Goal: Task Accomplishment & Management: Use online tool/utility

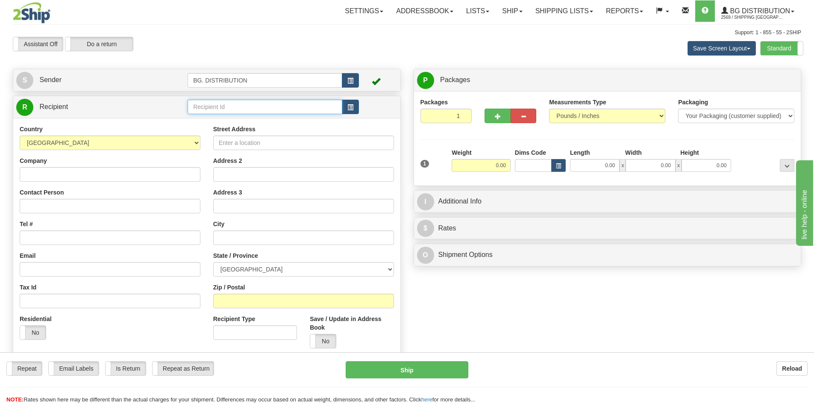
click at [287, 108] on input "text" at bounding box center [265, 107] width 155 height 15
type input "20127"
click button "Delete" at bounding box center [0, 0] width 0 height 0
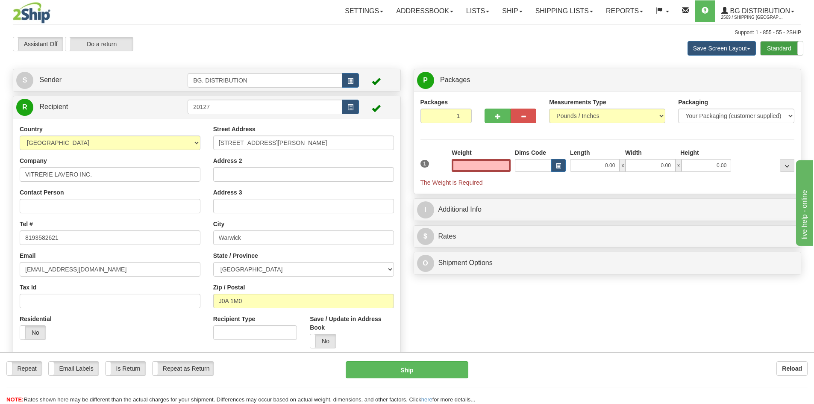
type input "0.00"
click at [780, 51] on label "Standard" at bounding box center [782, 48] width 42 height 14
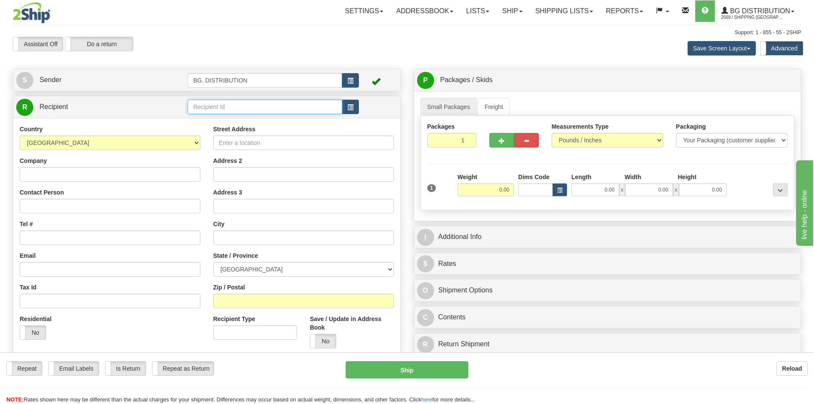
click at [268, 104] on input "text" at bounding box center [265, 107] width 155 height 15
type input "20127"
click button "Delete" at bounding box center [0, 0] width 0 height 0
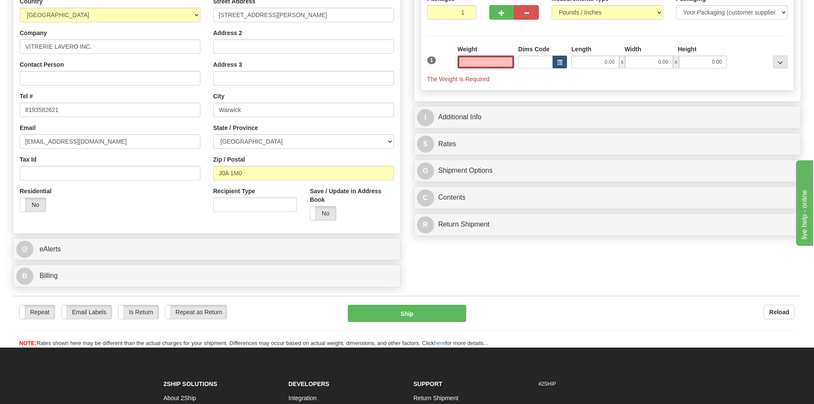
scroll to position [128, 0]
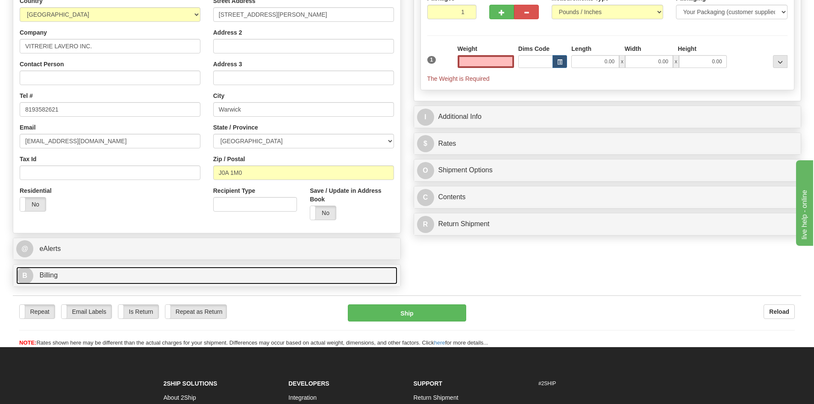
type input "0.00"
click at [26, 277] on span "B" at bounding box center [24, 275] width 17 height 17
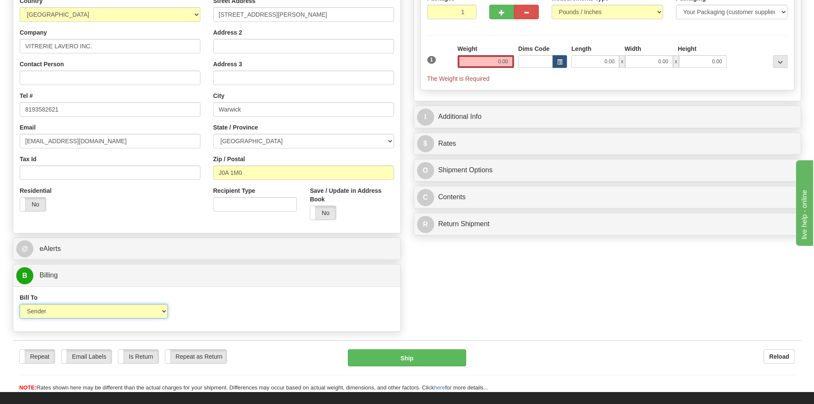
click at [66, 312] on select "Sender Recipient Third Party Collect" at bounding box center [94, 311] width 148 height 15
select select "2"
click at [20, 304] on select "Sender Recipient Third Party Collect" at bounding box center [94, 311] width 148 height 15
click at [212, 311] on input "Account" at bounding box center [255, 311] width 148 height 15
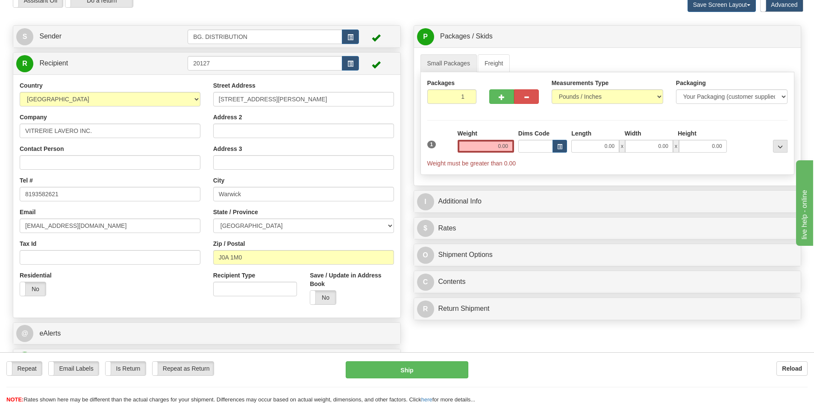
scroll to position [43, 0]
type input "1132305"
click at [504, 149] on input "0.00" at bounding box center [486, 147] width 56 height 13
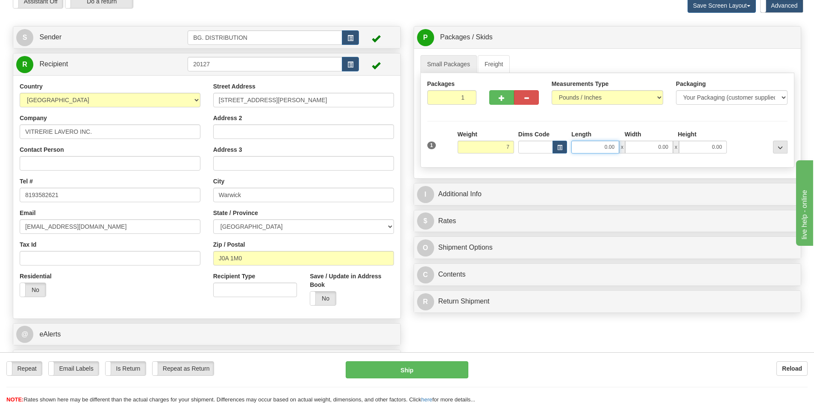
type input "7.00"
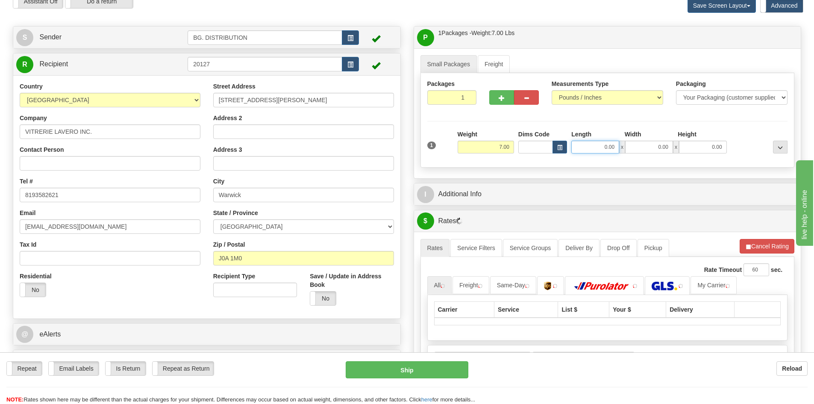
click at [584, 143] on input "0.00" at bounding box center [596, 147] width 48 height 13
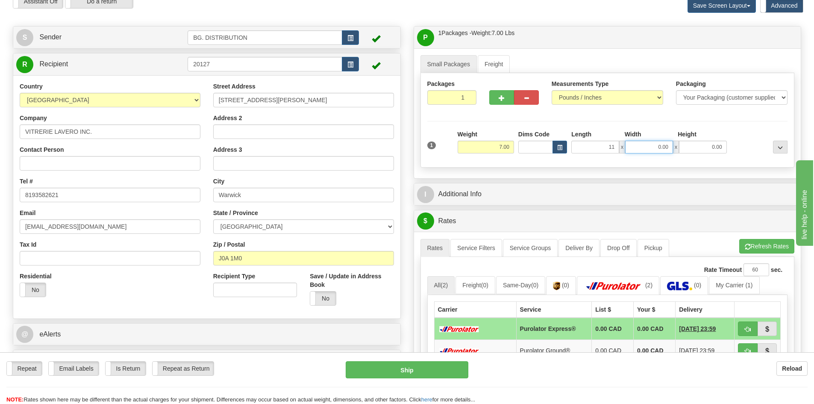
type input "11.00"
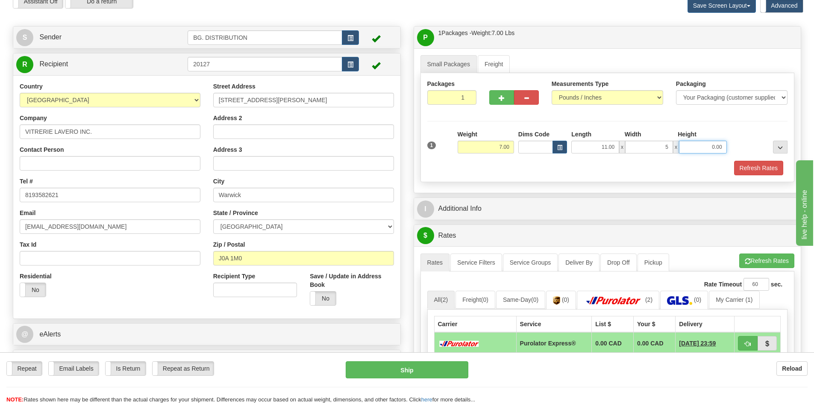
type input "5.00"
type input "0"
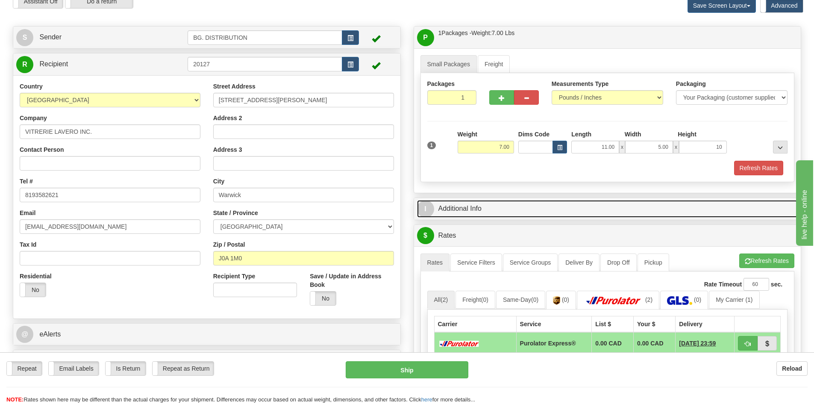
type input "10.00"
click at [425, 212] on span "I" at bounding box center [425, 209] width 17 height 17
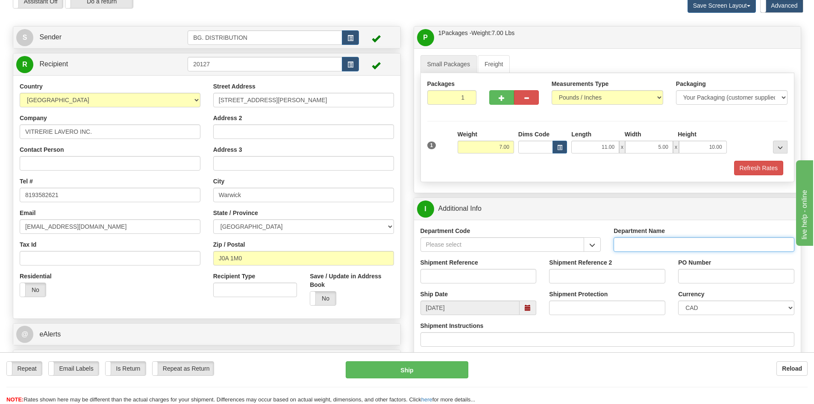
click at [660, 246] on input "Department Name" at bounding box center [704, 244] width 181 height 15
type input "."
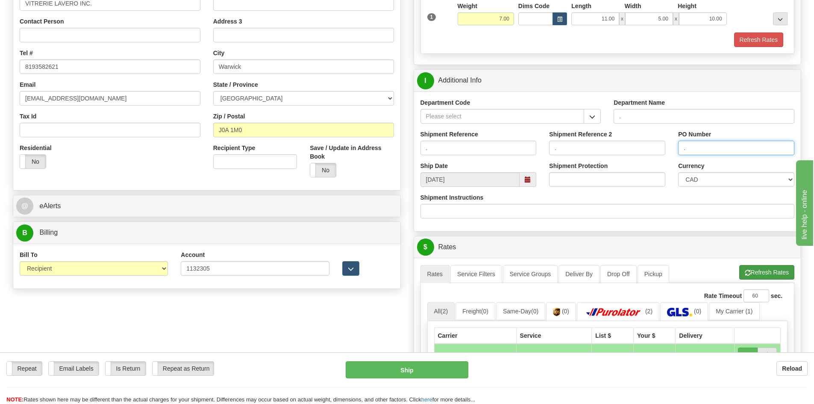
type input "."
click at [752, 271] on button "Refresh Rates" at bounding box center [767, 272] width 55 height 15
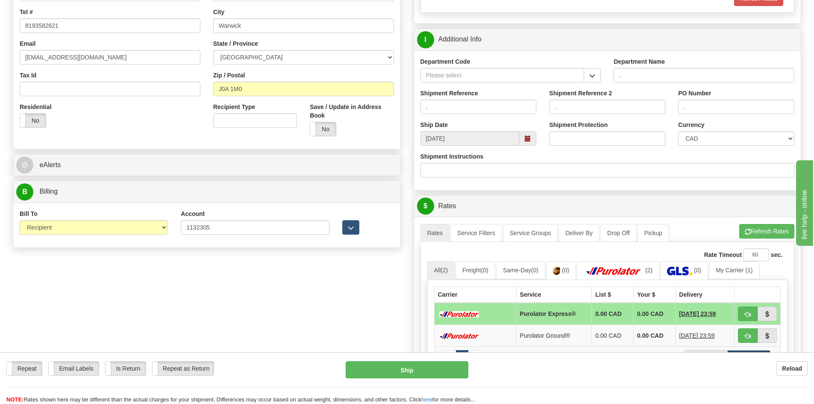
scroll to position [299, 0]
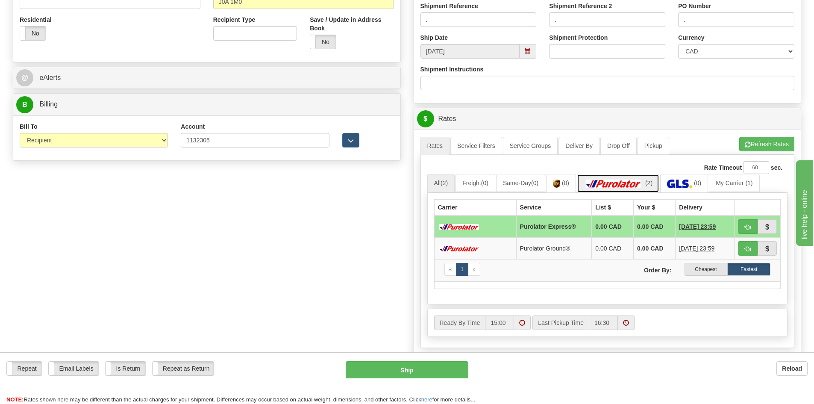
click at [653, 183] on span "(2)" at bounding box center [649, 183] width 7 height 7
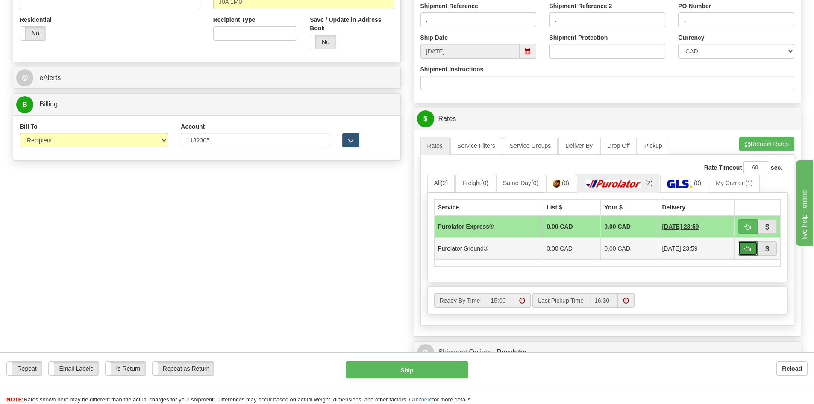
click at [753, 248] on button "button" at bounding box center [748, 248] width 20 height 15
type input "260"
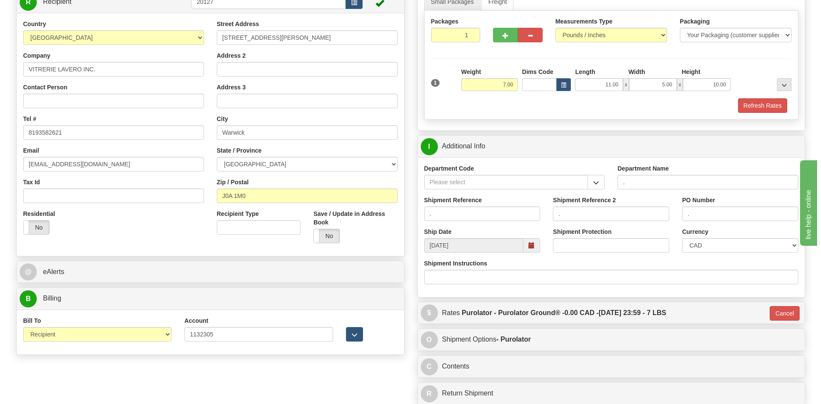
scroll to position [86, 0]
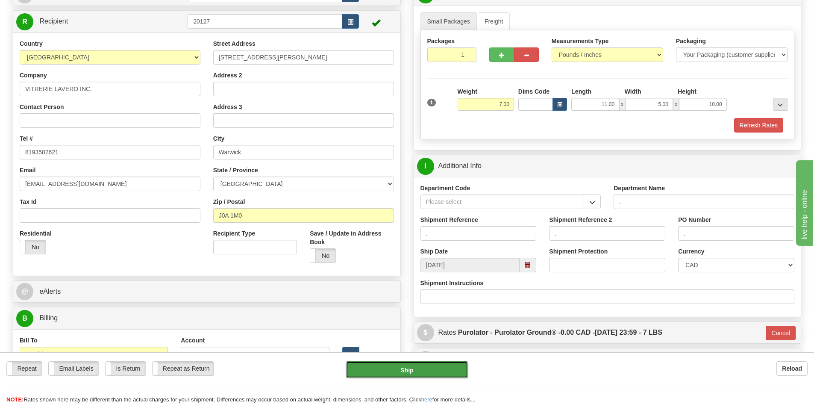
click at [433, 367] on button "Ship" at bounding box center [407, 369] width 123 height 17
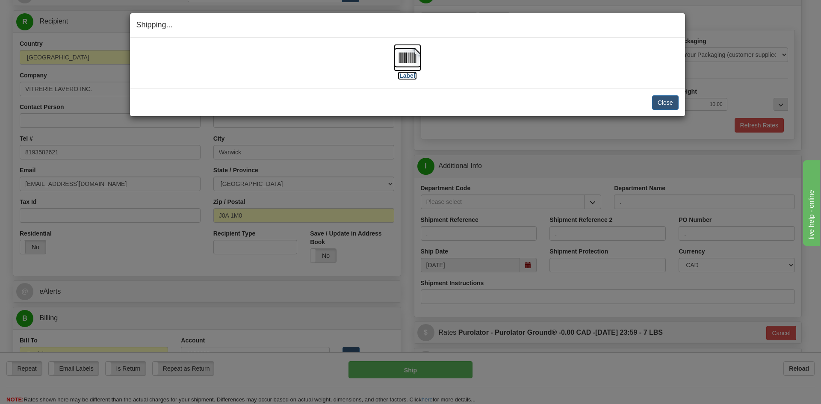
click at [410, 77] on label "[Label]" at bounding box center [408, 75] width 20 height 9
click at [663, 104] on button "Close" at bounding box center [665, 102] width 27 height 15
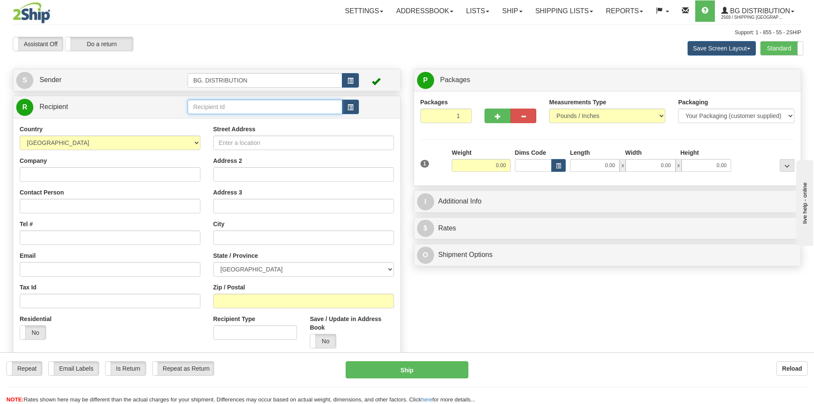
drag, startPoint x: 219, startPoint y: 105, endPoint x: 210, endPoint y: 103, distance: 9.1
click at [218, 105] on input "text" at bounding box center [265, 107] width 155 height 15
type input "1055"
click button "Delete" at bounding box center [0, 0] width 0 height 0
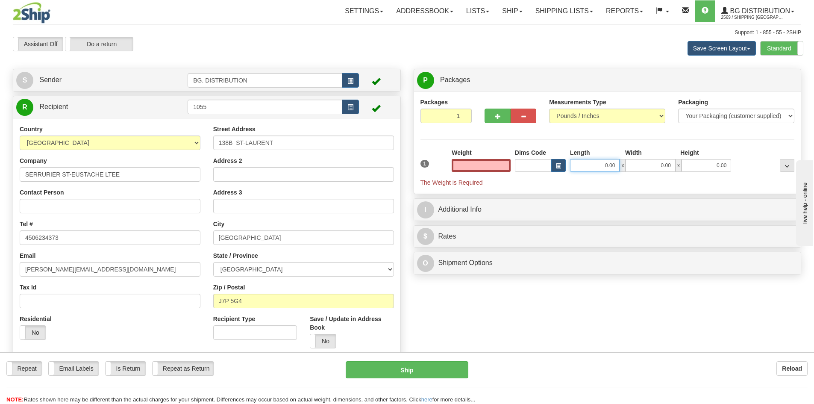
type input "0.00"
drag, startPoint x: 612, startPoint y: 164, endPoint x: 605, endPoint y: 159, distance: 8.5
click at [612, 164] on input "0.00" at bounding box center [595, 165] width 50 height 13
type input "7.00"
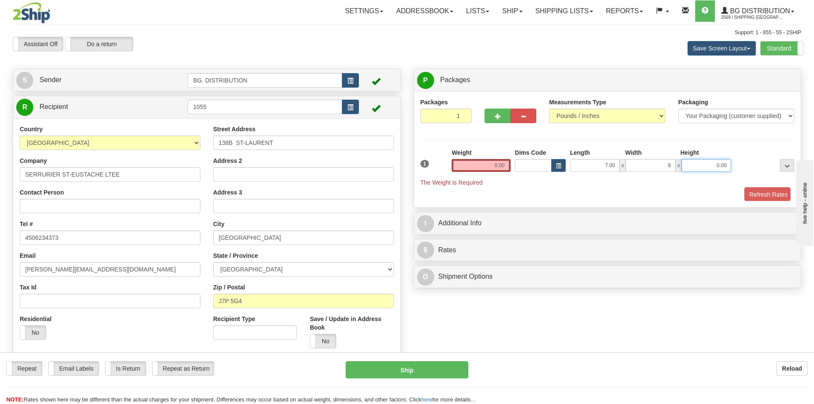
type input "8.00"
type input "5.00"
click at [495, 167] on input "0.00" at bounding box center [481, 165] width 59 height 13
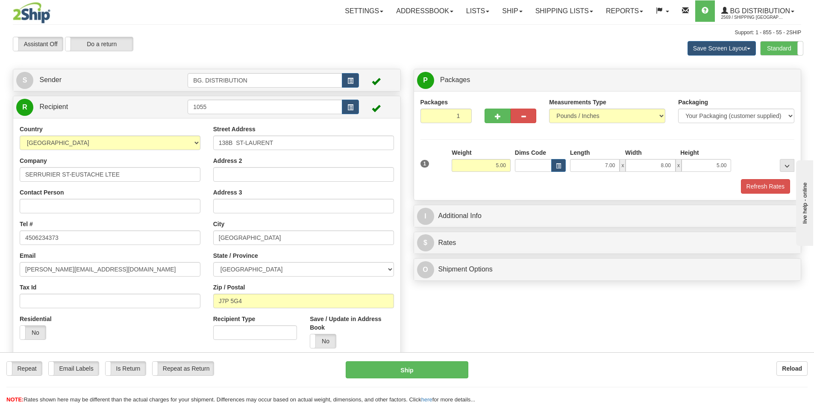
click at [526, 185] on div "Refresh Rates" at bounding box center [608, 186] width 379 height 15
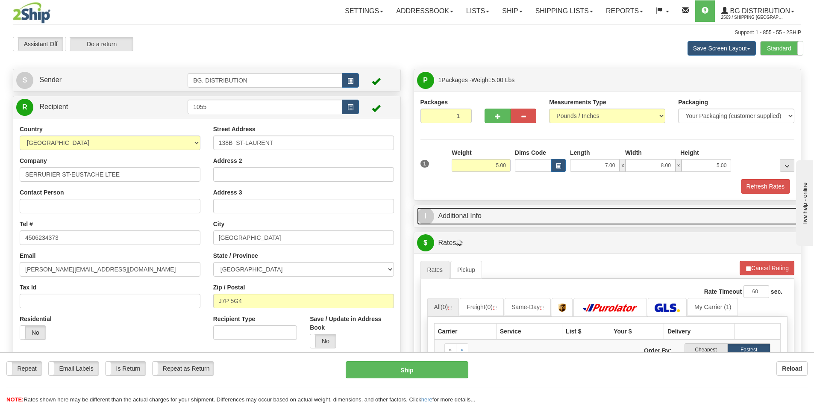
click at [432, 217] on span "I" at bounding box center [425, 216] width 17 height 17
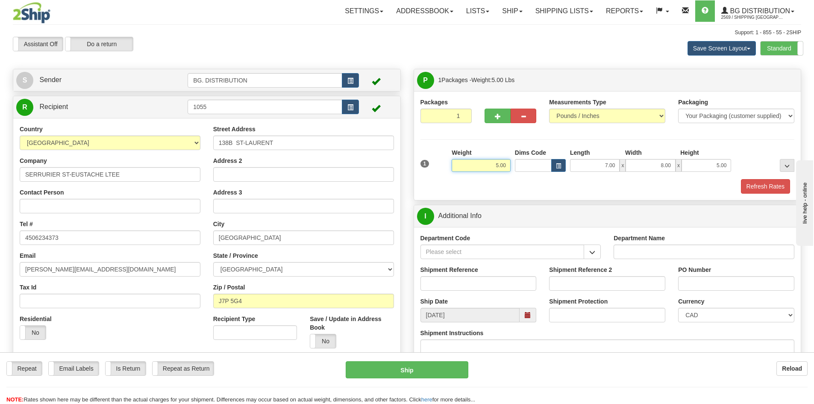
click at [500, 163] on input "5.00" at bounding box center [481, 165] width 59 height 13
click at [497, 164] on input "5.00" at bounding box center [481, 165] width 59 height 13
click at [499, 164] on input "5.00" at bounding box center [481, 165] width 59 height 13
type input "3.00"
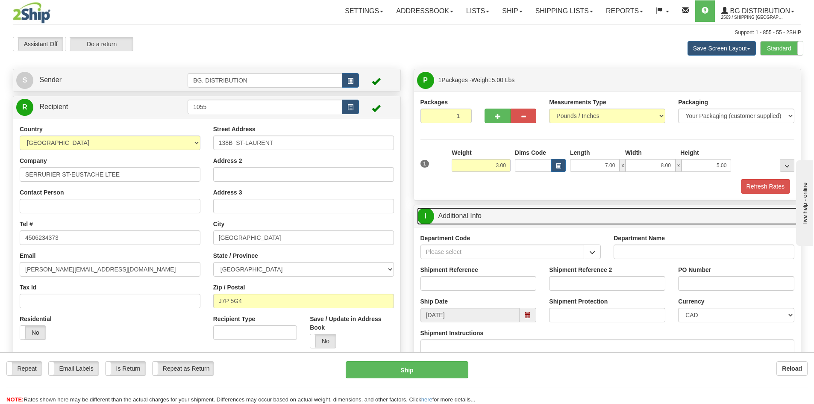
click at [423, 217] on span "I" at bounding box center [425, 216] width 17 height 17
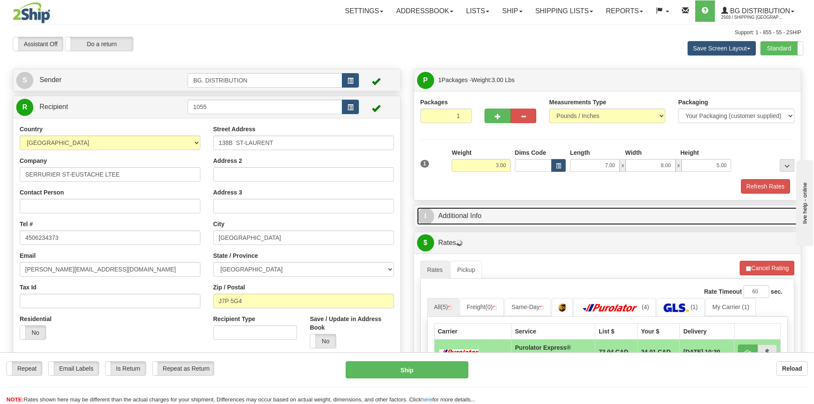
click at [432, 219] on span "I" at bounding box center [425, 216] width 17 height 17
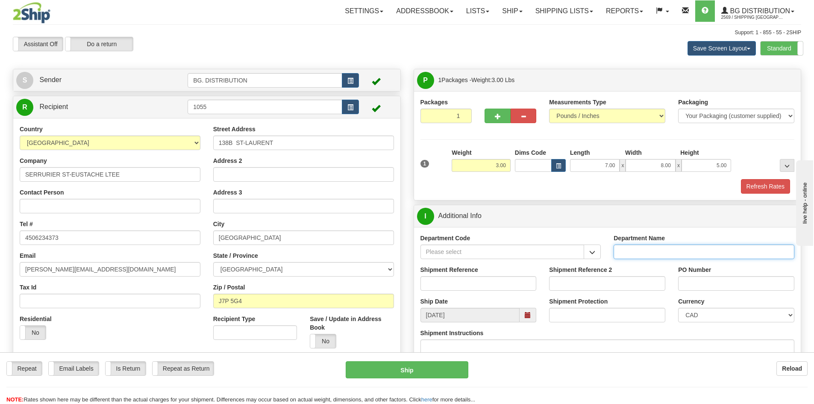
click at [633, 254] on input "Department Name" at bounding box center [704, 252] width 181 height 15
type input "."
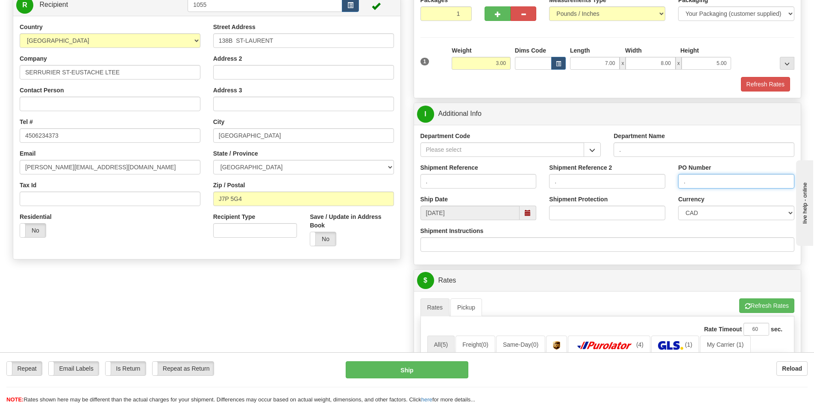
scroll to position [128, 0]
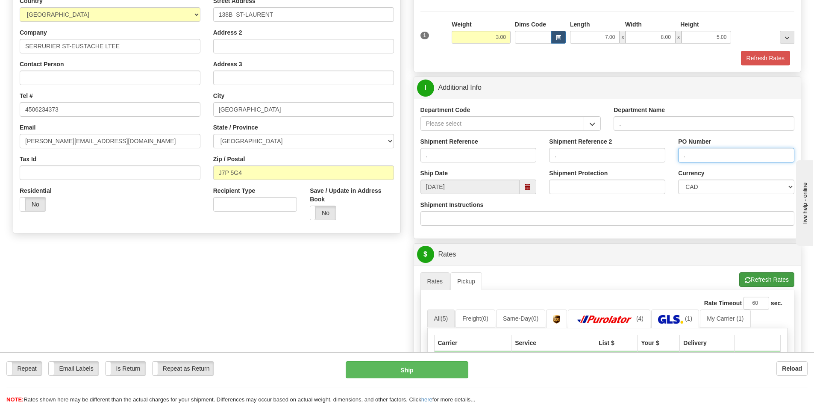
type input "."
click at [767, 283] on button "Refresh Rates" at bounding box center [767, 279] width 55 height 15
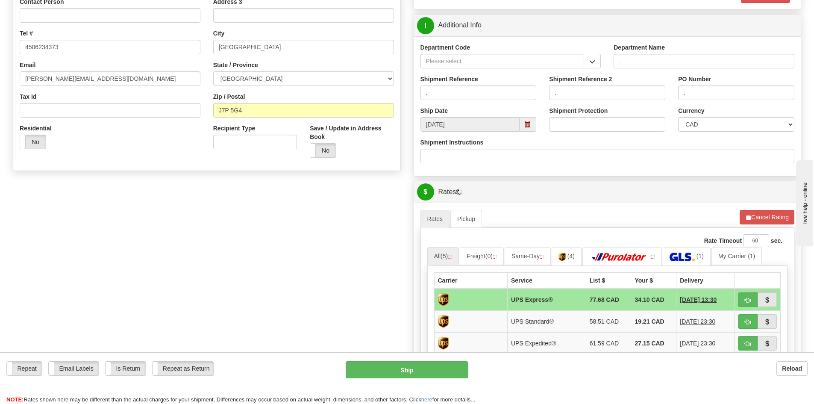
scroll to position [257, 0]
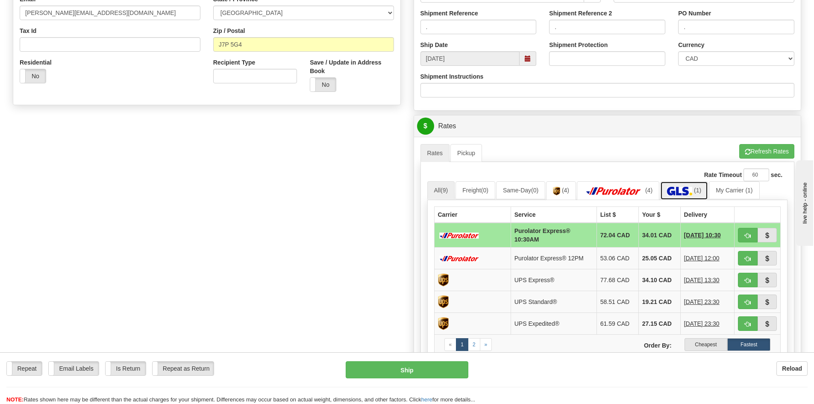
click at [693, 191] on img at bounding box center [679, 191] width 25 height 9
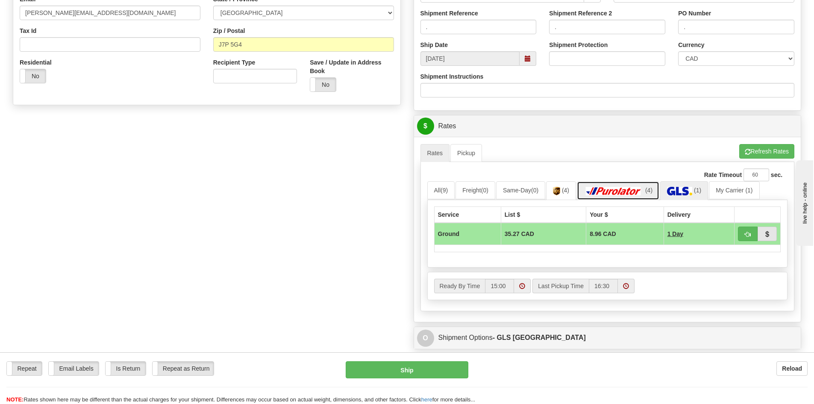
click at [611, 188] on img at bounding box center [614, 191] width 60 height 9
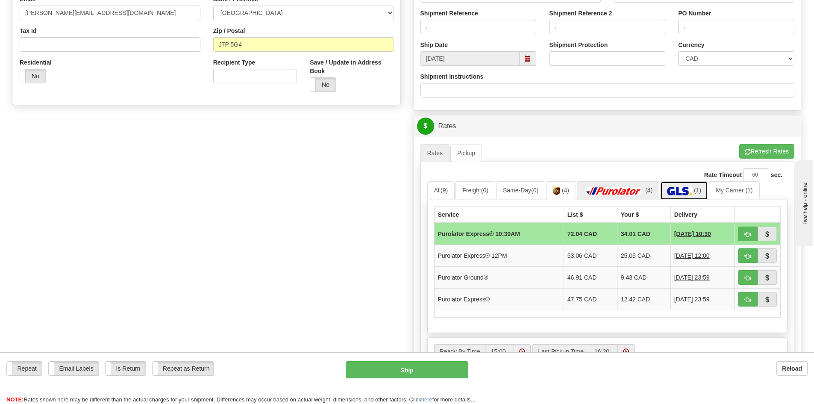
click at [693, 195] on img at bounding box center [679, 191] width 25 height 9
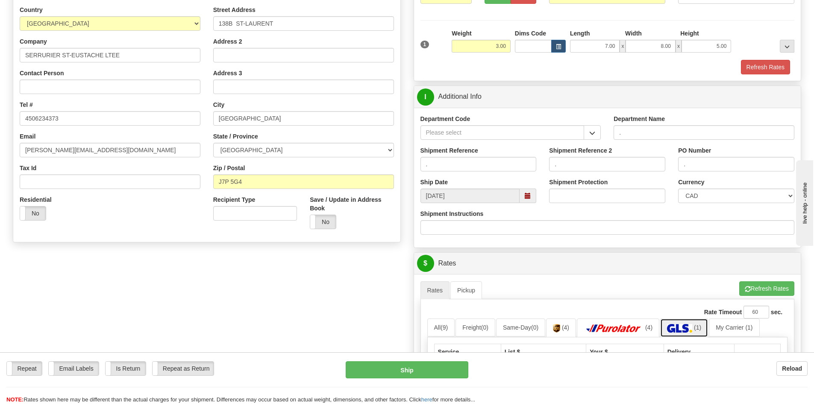
scroll to position [171, 0]
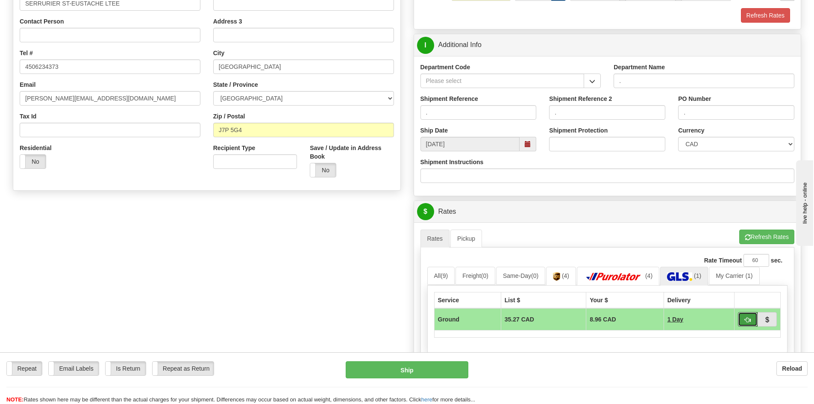
click at [751, 319] on span "button" at bounding box center [748, 320] width 6 height 6
type input "1"
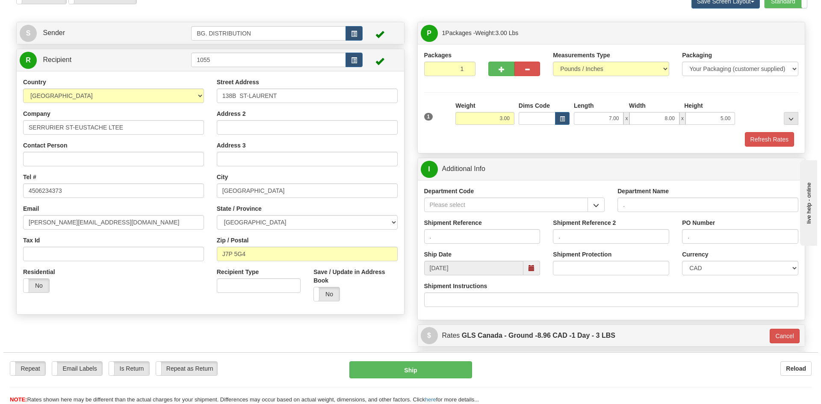
scroll to position [43, 0]
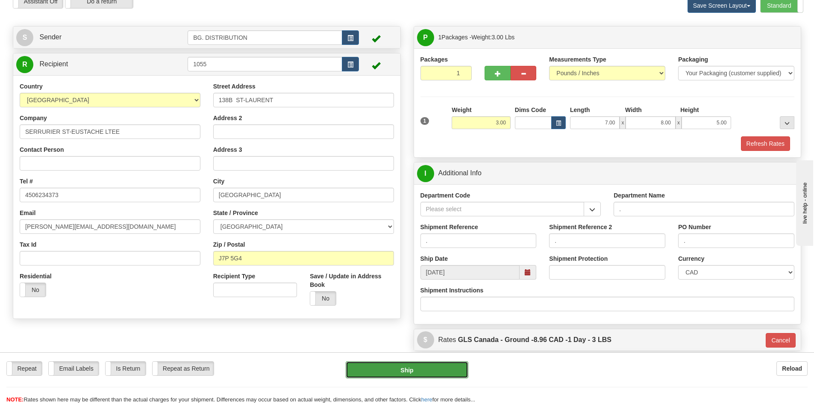
click at [415, 371] on button "Ship" at bounding box center [407, 369] width 123 height 17
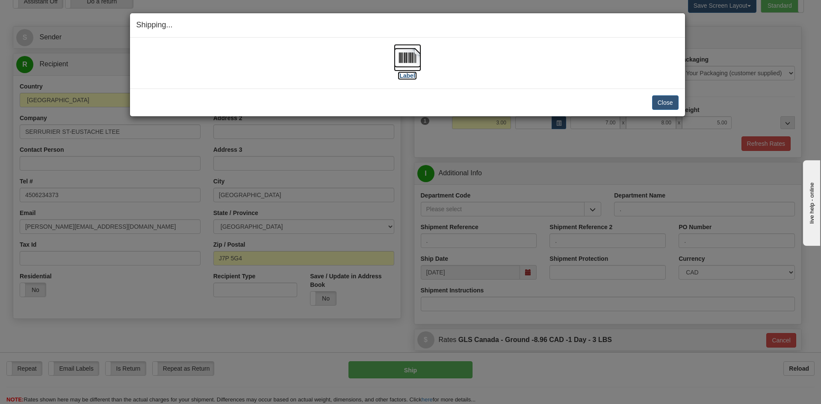
click at [408, 75] on label "[Label]" at bounding box center [408, 75] width 20 height 9
click at [661, 100] on button "Close" at bounding box center [665, 102] width 27 height 15
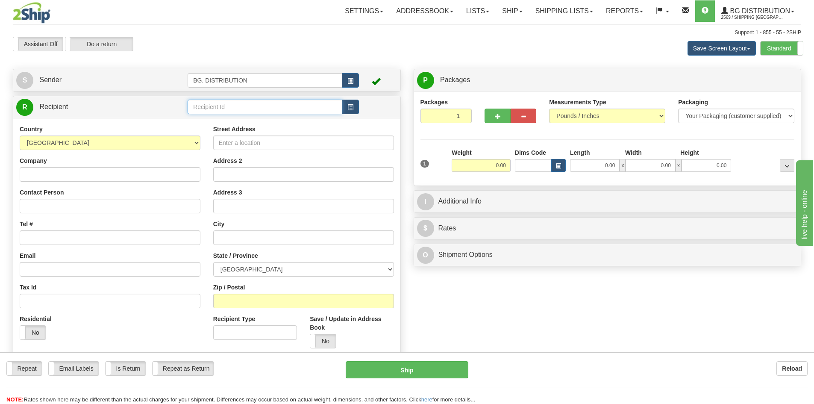
click at [224, 109] on input "text" at bounding box center [265, 107] width 155 height 15
type input "20370"
click button "Delete" at bounding box center [0, 0] width 0 height 0
click at [586, 162] on input "0.00" at bounding box center [595, 165] width 50 height 13
type input "5.00"
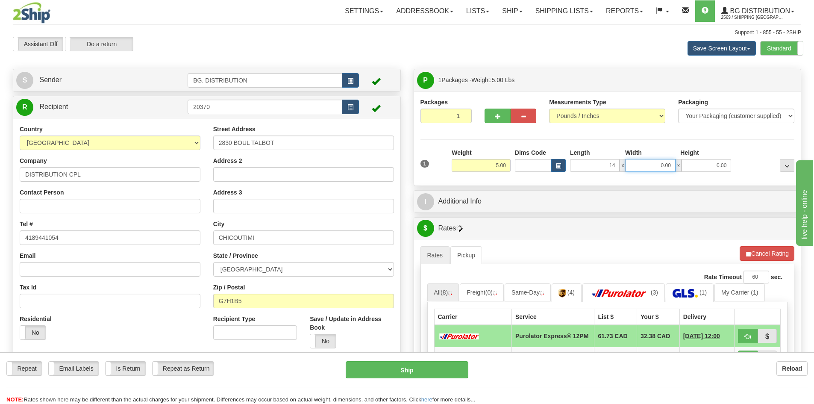
type input "14.00"
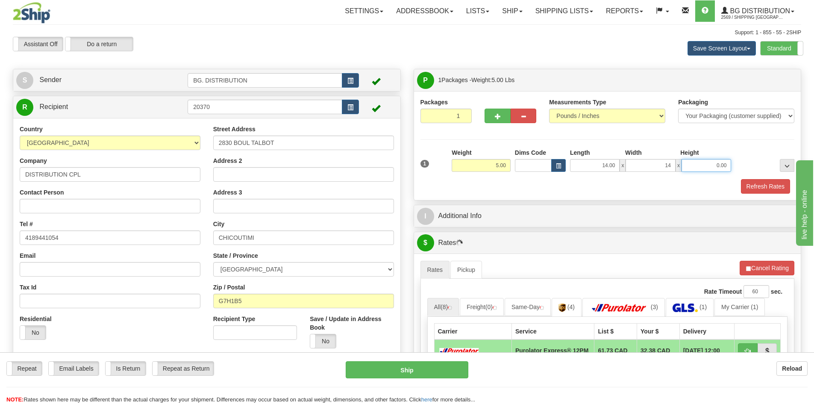
type input "14.00"
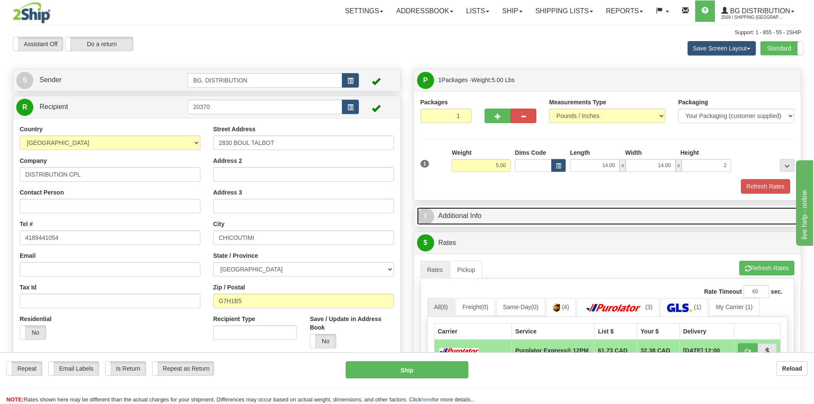
type input "2.00"
click at [424, 210] on span "I" at bounding box center [425, 216] width 17 height 17
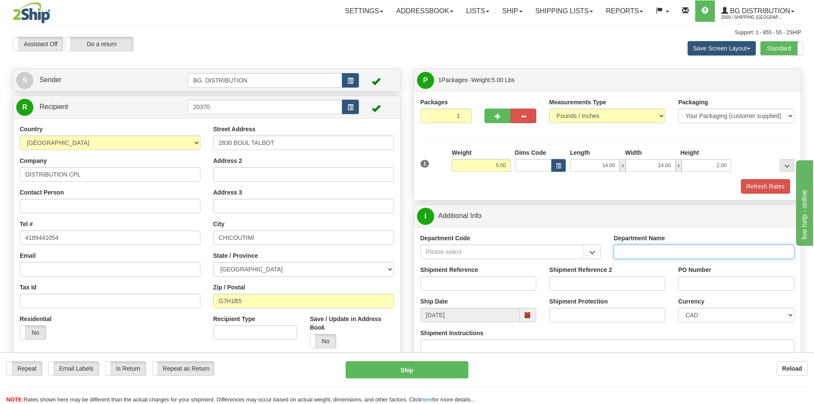
click at [712, 254] on input "Department Name" at bounding box center [704, 252] width 181 height 15
type input "."
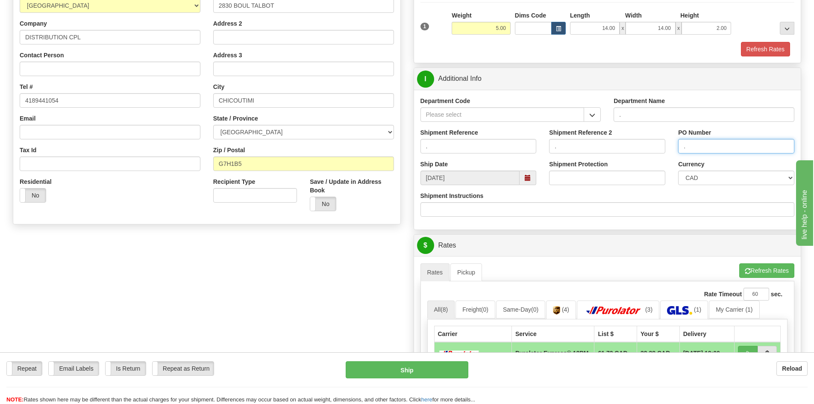
scroll to position [171, 0]
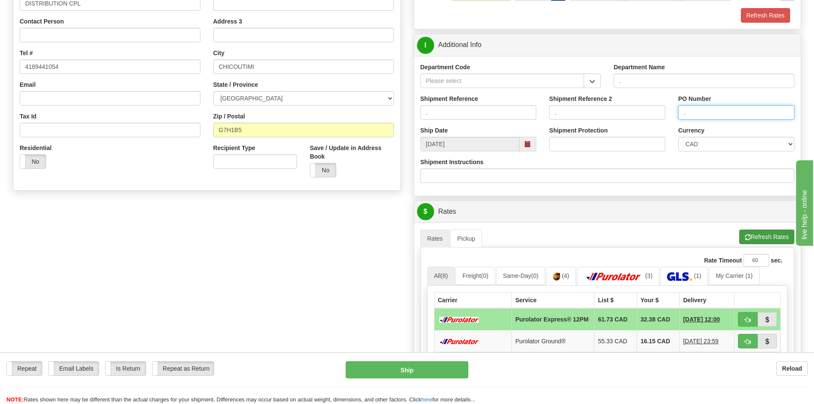
type input "."
click at [753, 240] on button "Refresh Rates" at bounding box center [767, 237] width 55 height 15
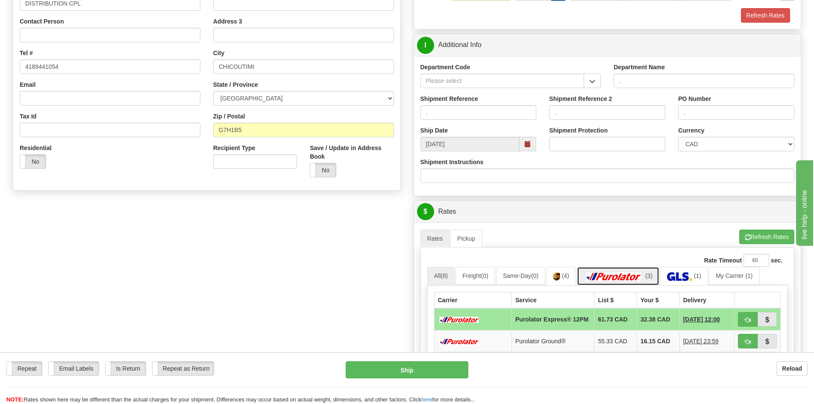
click at [644, 274] on img at bounding box center [614, 276] width 60 height 9
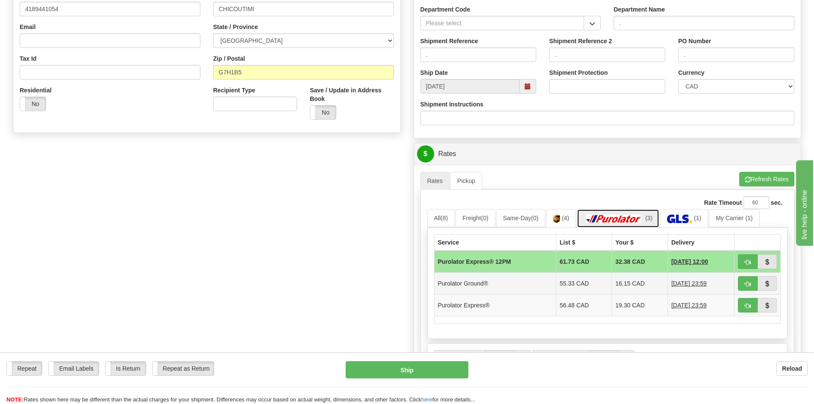
scroll to position [299, 0]
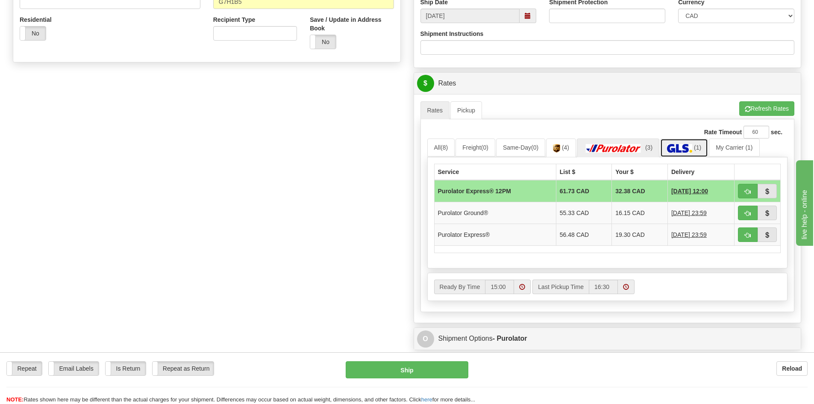
click at [687, 149] on img at bounding box center [679, 148] width 25 height 9
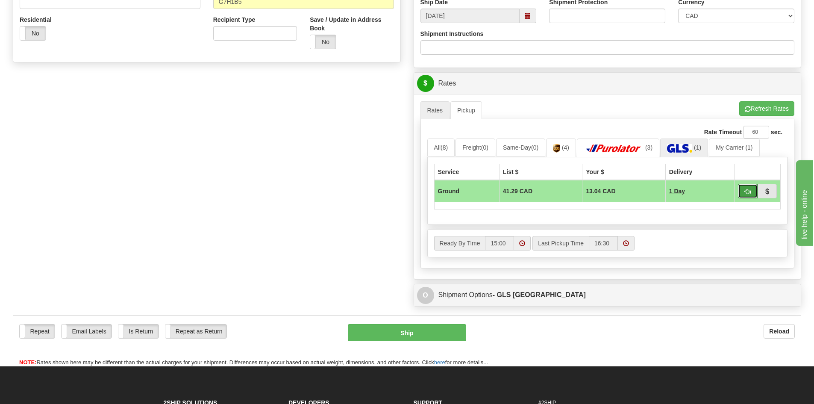
click at [747, 189] on span "button" at bounding box center [748, 192] width 6 height 6
type input "1"
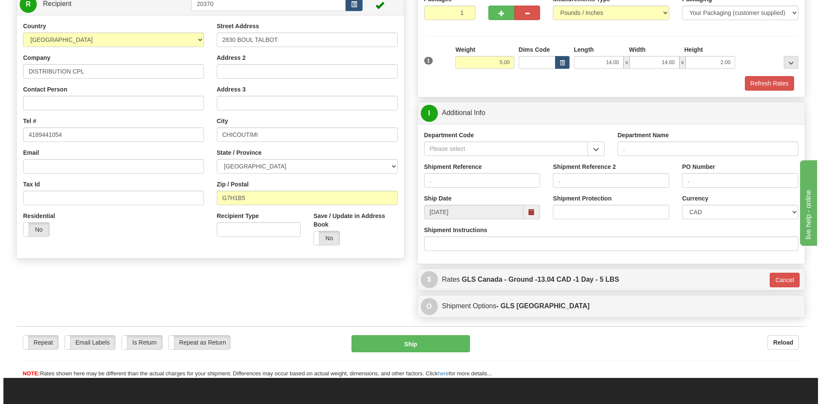
scroll to position [83, 0]
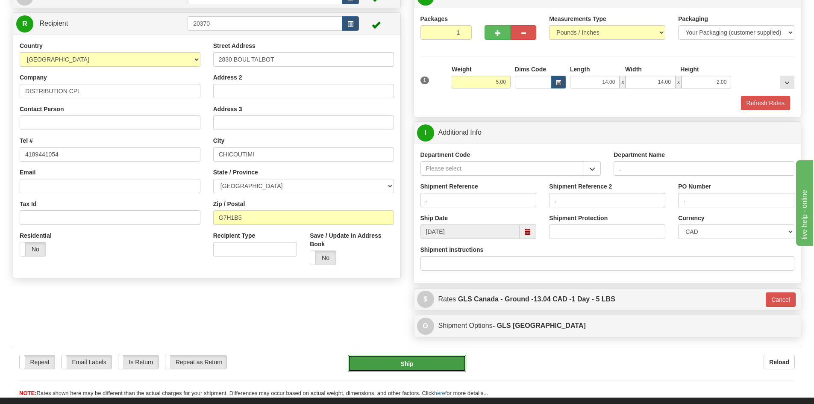
click at [433, 360] on button "Ship" at bounding box center [407, 363] width 118 height 17
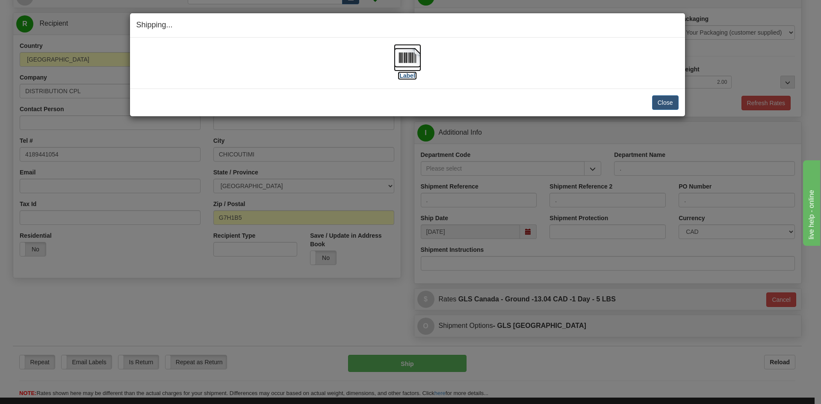
click at [408, 76] on label "[Label]" at bounding box center [408, 75] width 20 height 9
click at [656, 103] on button "Close" at bounding box center [665, 102] width 27 height 15
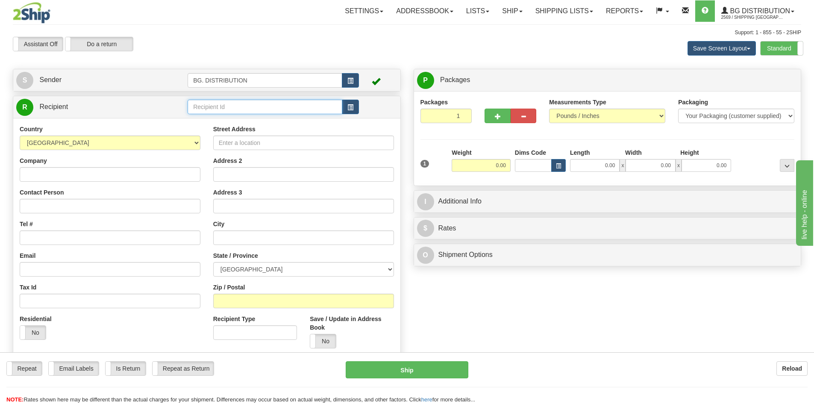
click at [289, 107] on input "text" at bounding box center [265, 107] width 155 height 15
type input "20090"
click button "Delete" at bounding box center [0, 0] width 0 height 0
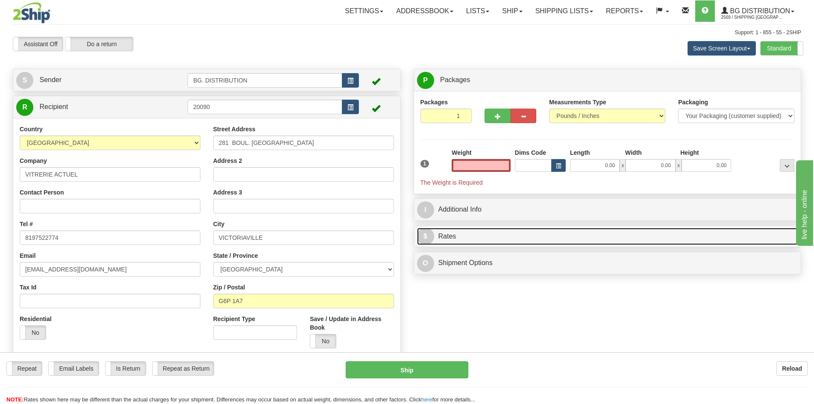
type input "0.00"
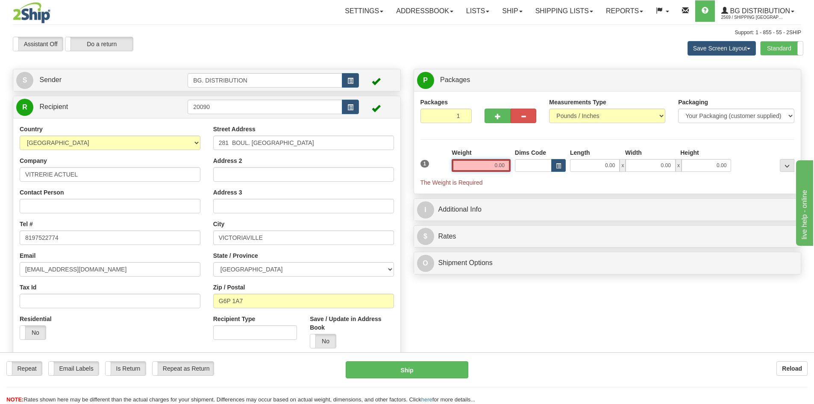
click at [502, 162] on input "0.00" at bounding box center [481, 165] width 59 height 13
type input "0.00"
click at [599, 164] on input "0.00" at bounding box center [595, 165] width 50 height 13
type input "53.00"
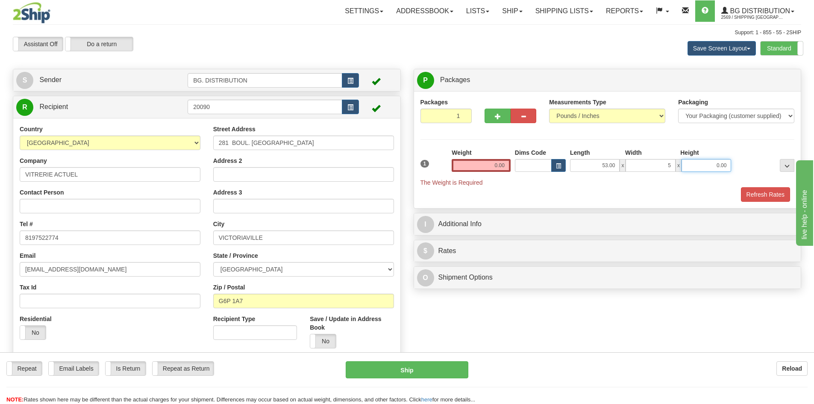
type input "5.00"
click at [502, 165] on input "0.00" at bounding box center [481, 165] width 59 height 13
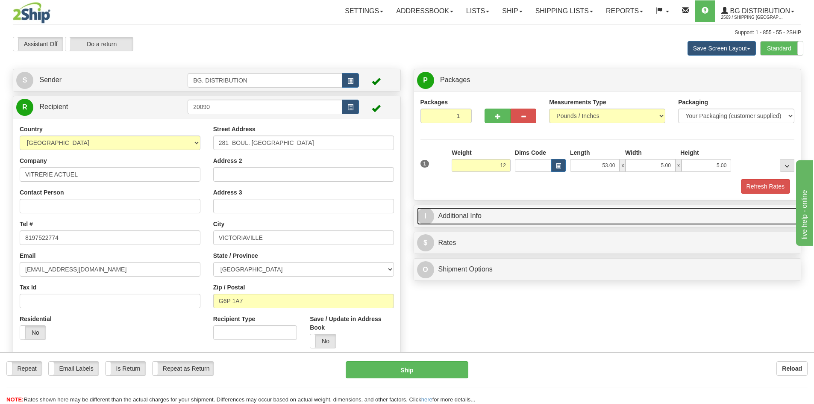
type input "12.00"
click at [419, 212] on span "I" at bounding box center [425, 216] width 17 height 17
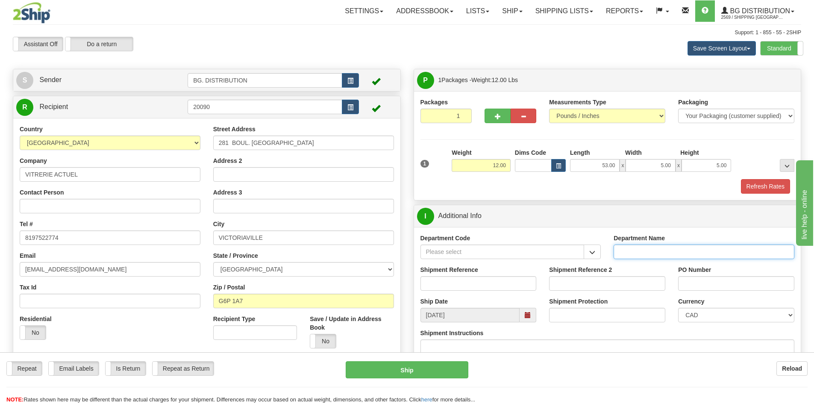
drag, startPoint x: 596, startPoint y: 254, endPoint x: 628, endPoint y: 253, distance: 33.0
click at [628, 253] on input "Department Name" at bounding box center [704, 252] width 181 height 15
type input "."
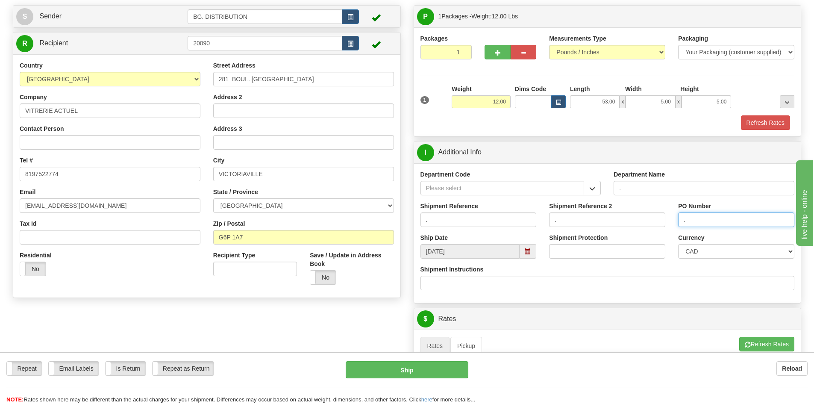
scroll to position [171, 0]
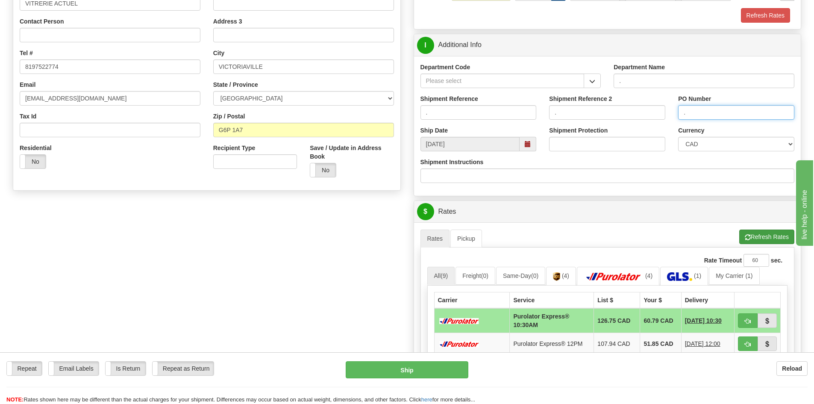
type input "."
click at [768, 236] on button "Refresh Rates" at bounding box center [767, 237] width 55 height 15
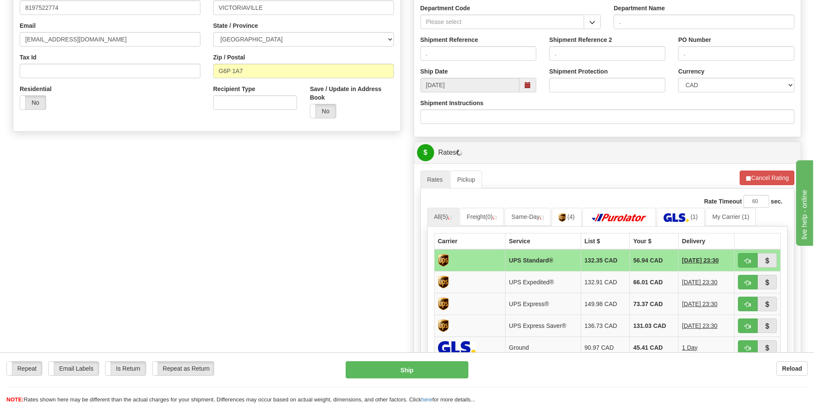
scroll to position [299, 0]
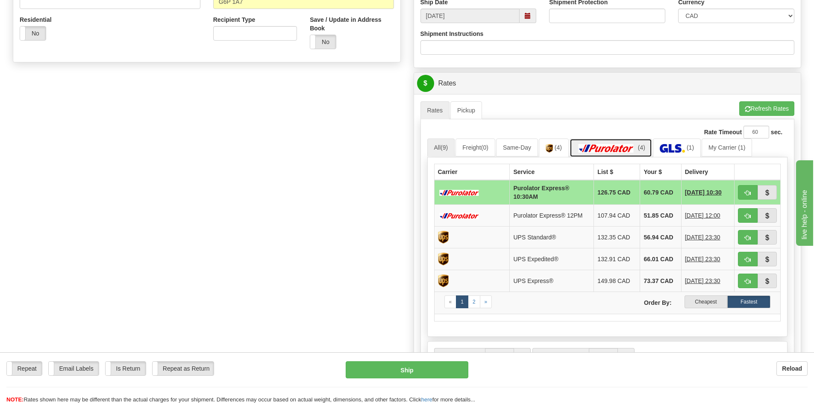
click at [637, 148] on img at bounding box center [607, 148] width 60 height 9
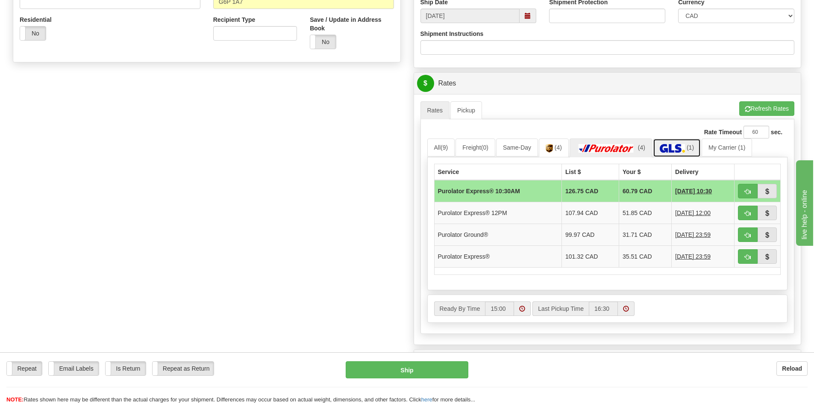
click at [685, 142] on link "(1)" at bounding box center [677, 148] width 48 height 18
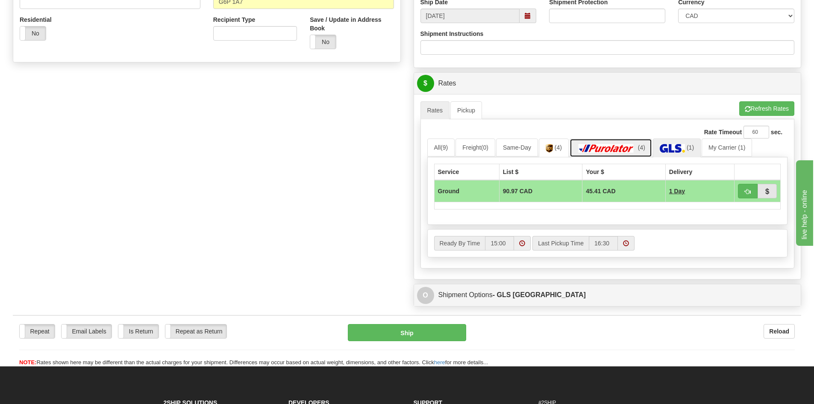
click at [618, 148] on img at bounding box center [607, 148] width 60 height 9
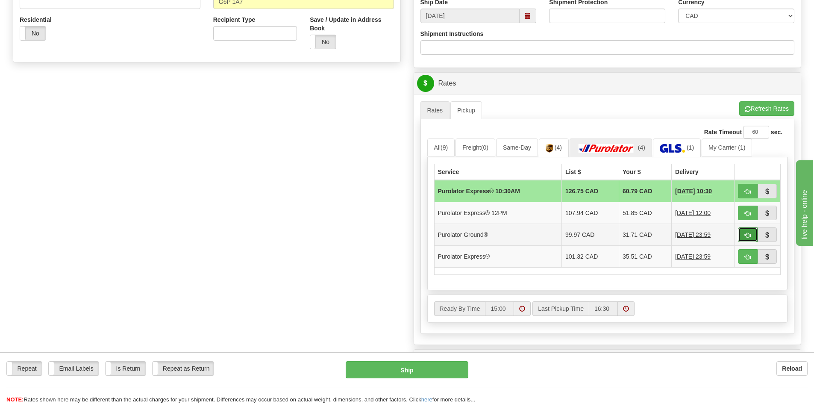
click at [748, 234] on span "button" at bounding box center [748, 236] width 6 height 6
type input "260"
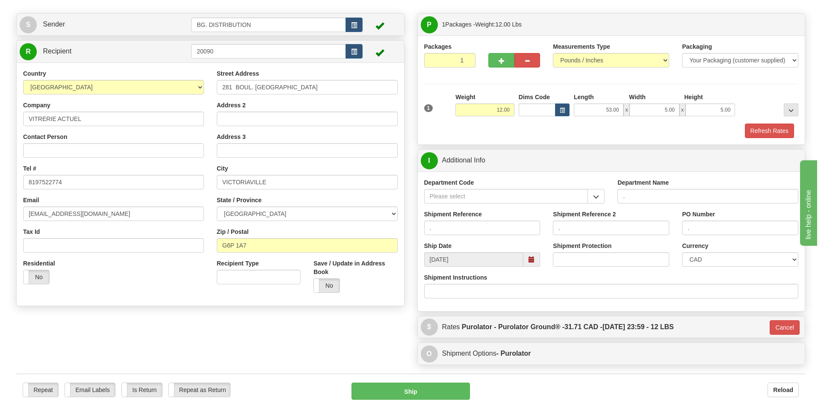
scroll to position [41, 0]
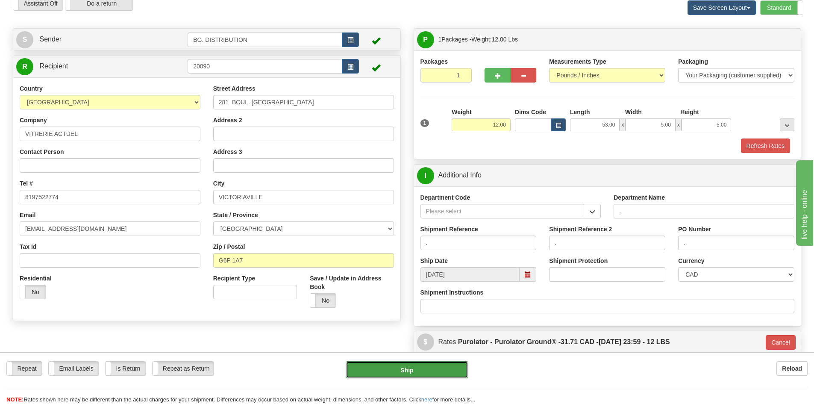
click at [409, 368] on button "Ship" at bounding box center [407, 369] width 123 height 17
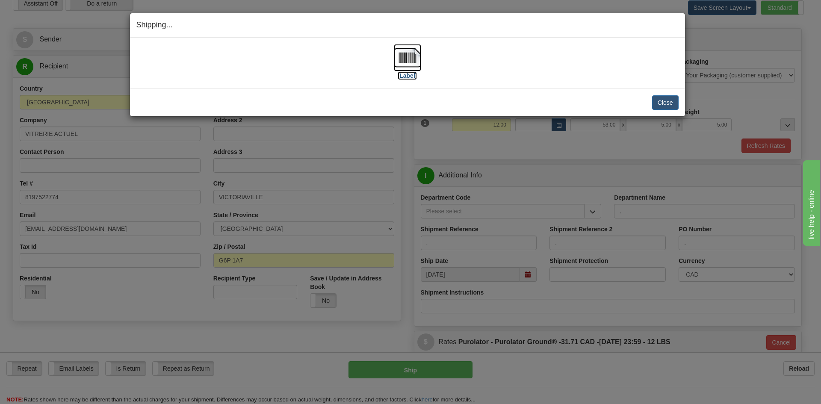
click at [408, 78] on label "[Label]" at bounding box center [408, 75] width 20 height 9
click at [655, 103] on button "Close" at bounding box center [665, 102] width 27 height 15
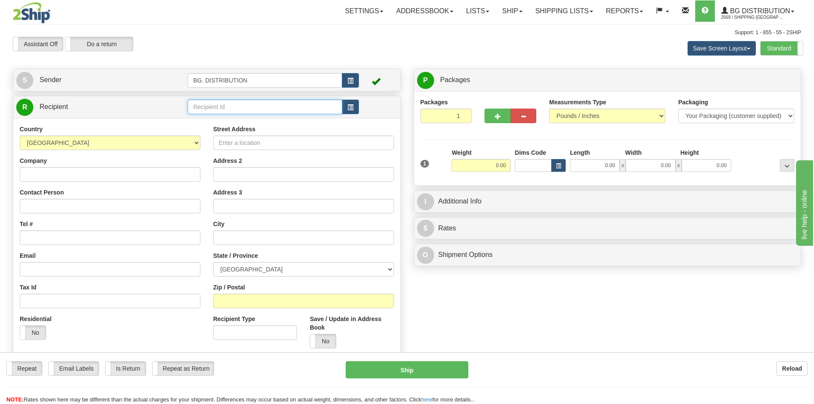
click at [328, 105] on input "text" at bounding box center [265, 107] width 155 height 15
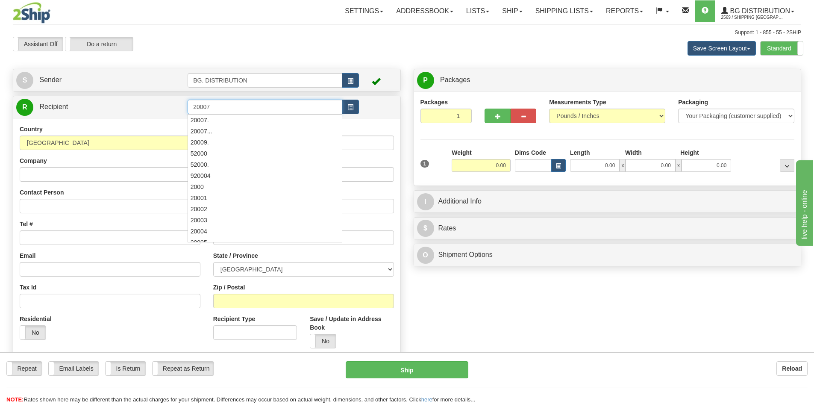
type input "20007"
click button "Delete" at bounding box center [0, 0] width 0 height 0
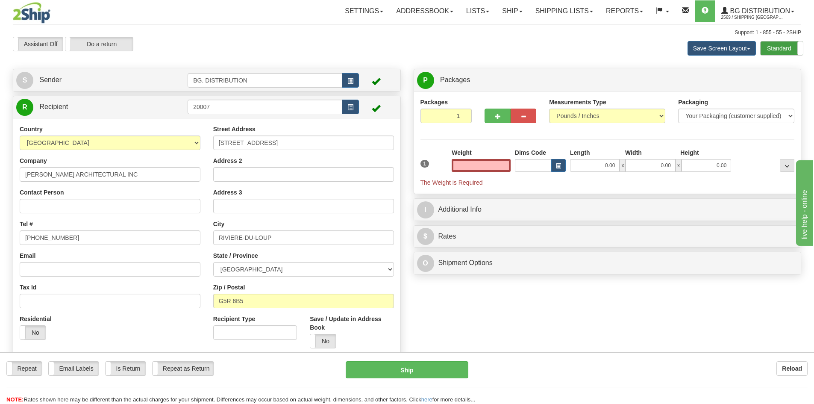
type input "0.00"
click at [775, 52] on label "Standard" at bounding box center [782, 48] width 42 height 14
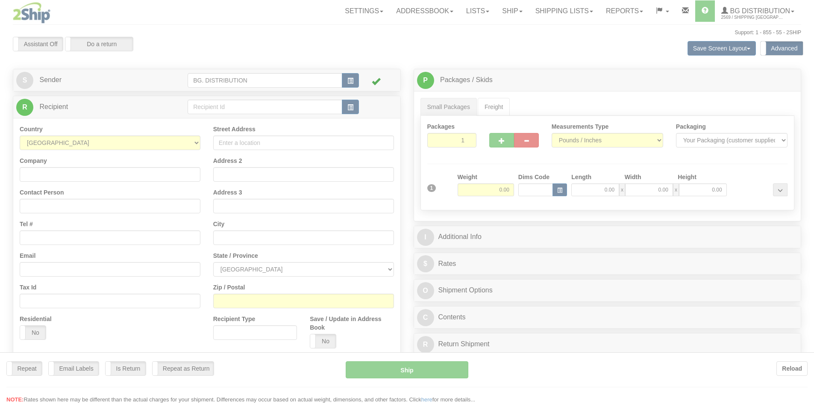
click at [232, 107] on div at bounding box center [407, 202] width 814 height 404
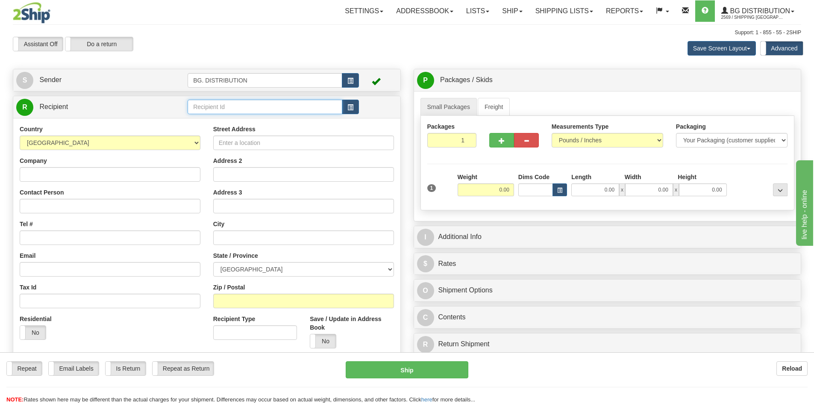
click at [230, 107] on input "text" at bounding box center [265, 107] width 155 height 15
type input "20007"
click button "Delete" at bounding box center [0, 0] width 0 height 0
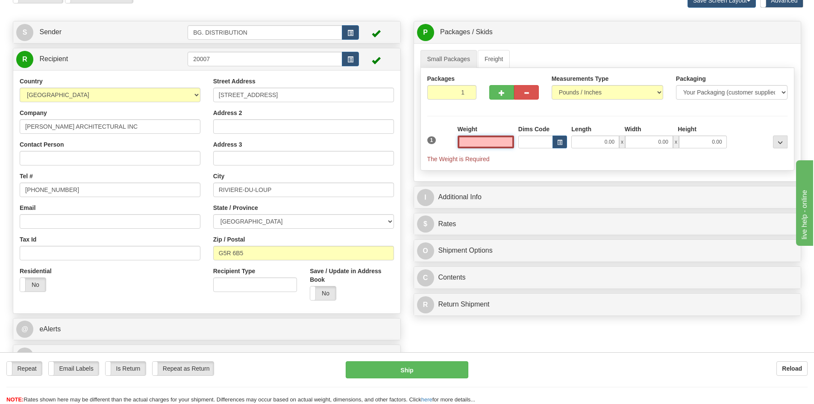
scroll to position [171, 0]
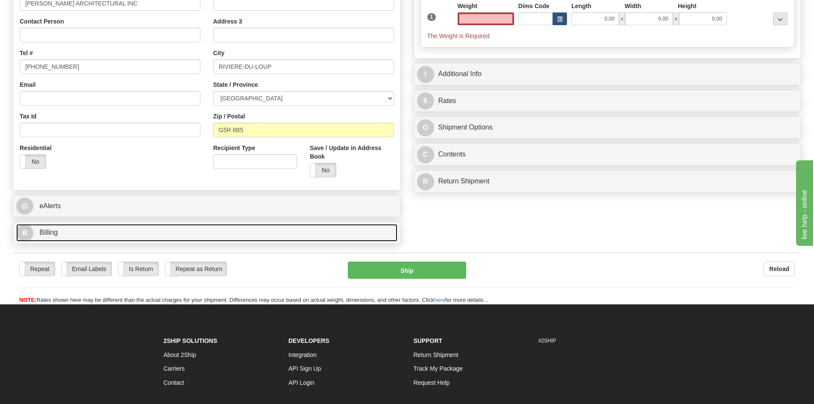
type input "0.00"
click at [34, 237] on link "B Billing" at bounding box center [206, 233] width 381 height 18
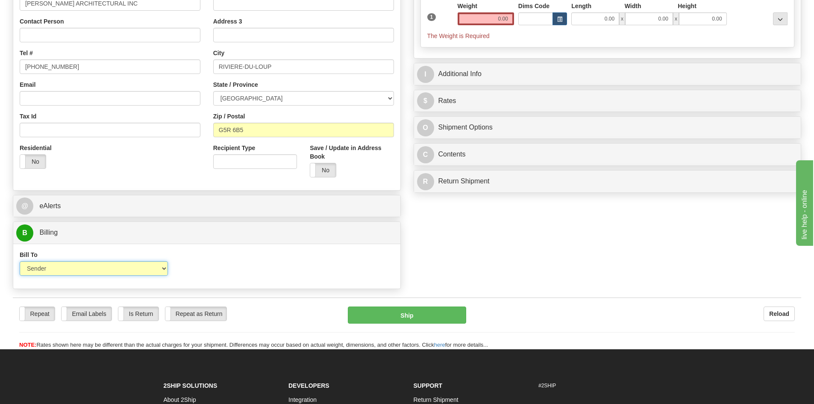
click at [41, 265] on select "Sender Recipient Third Party Collect" at bounding box center [94, 268] width 148 height 15
select select "2"
click at [20, 261] on select "Sender Recipient Third Party Collect" at bounding box center [94, 268] width 148 height 15
drag, startPoint x: 207, startPoint y: 268, endPoint x: 199, endPoint y: 273, distance: 9.6
click at [208, 268] on input "Account" at bounding box center [255, 268] width 148 height 15
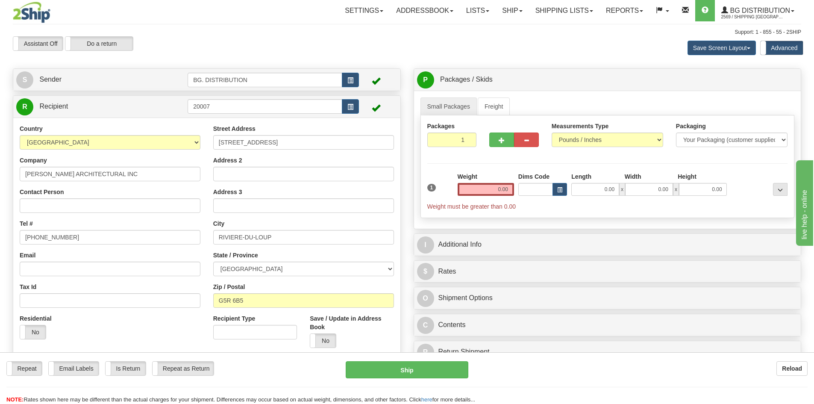
scroll to position [0, 0]
type input "8207126"
click at [507, 194] on input "0.00" at bounding box center [486, 189] width 56 height 13
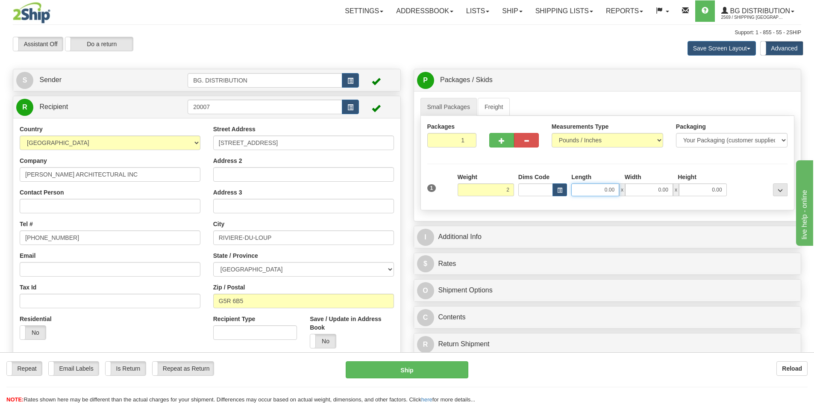
click at [591, 194] on input "0.00" at bounding box center [596, 189] width 48 height 13
type input "2.00"
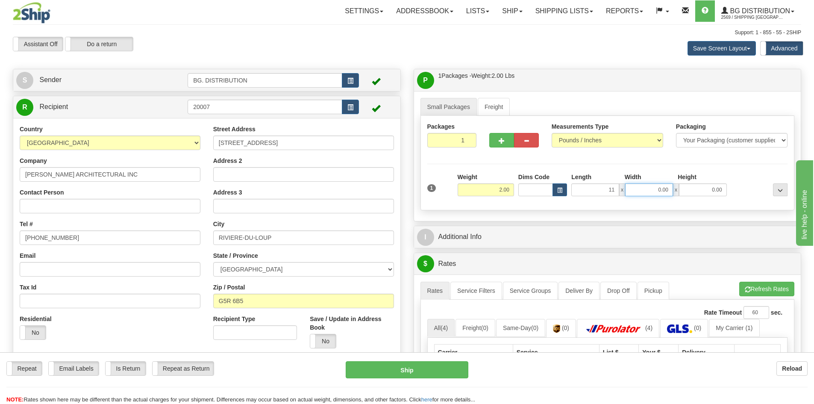
type input "11.00"
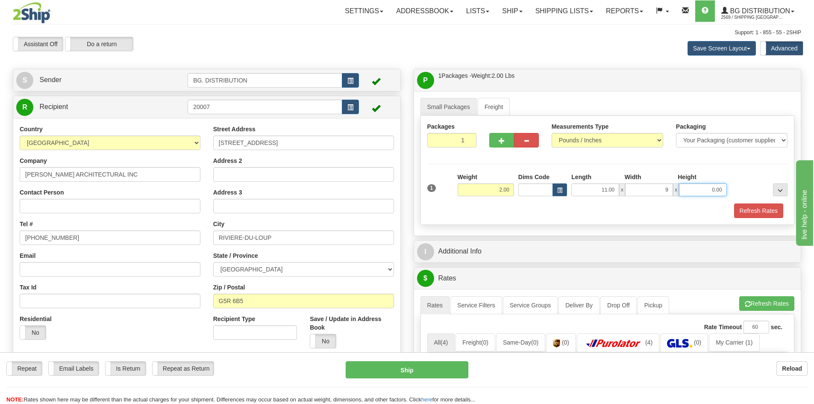
type input "9.00"
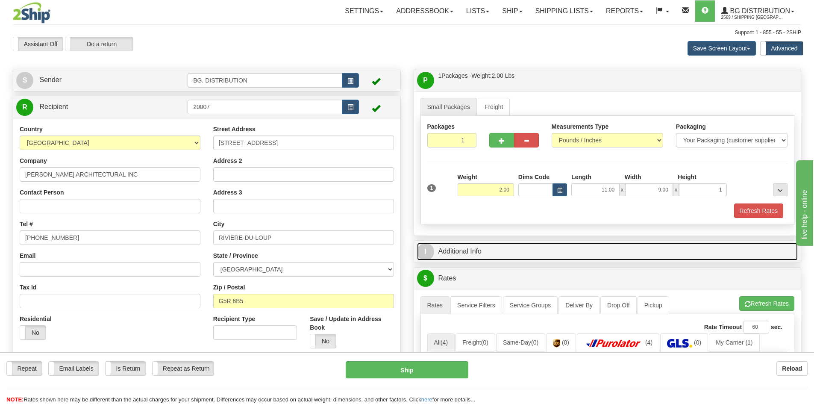
type input "1.00"
click at [428, 250] on span "I" at bounding box center [425, 251] width 17 height 17
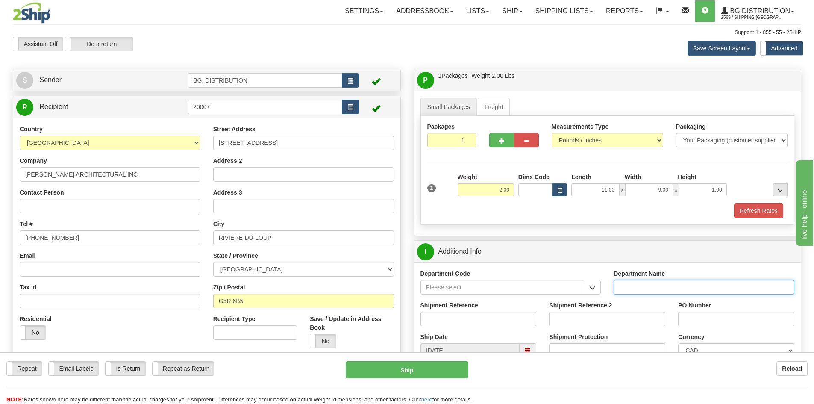
click at [646, 289] on input "Department Name" at bounding box center [704, 287] width 181 height 15
type input "."
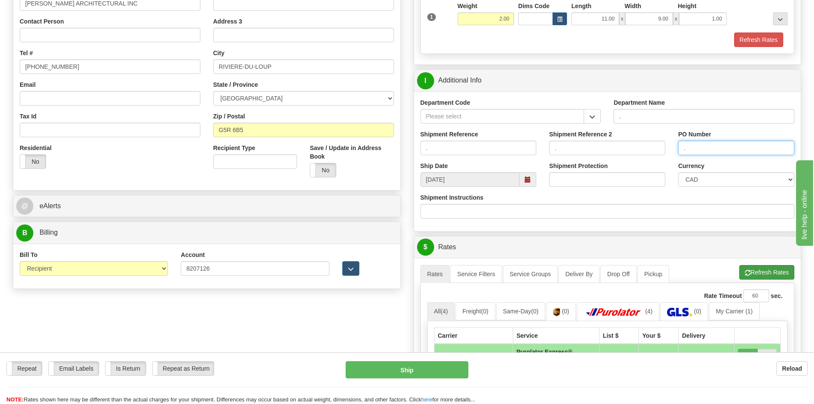
type input "."
click at [782, 270] on button "Refresh Rates" at bounding box center [767, 272] width 55 height 15
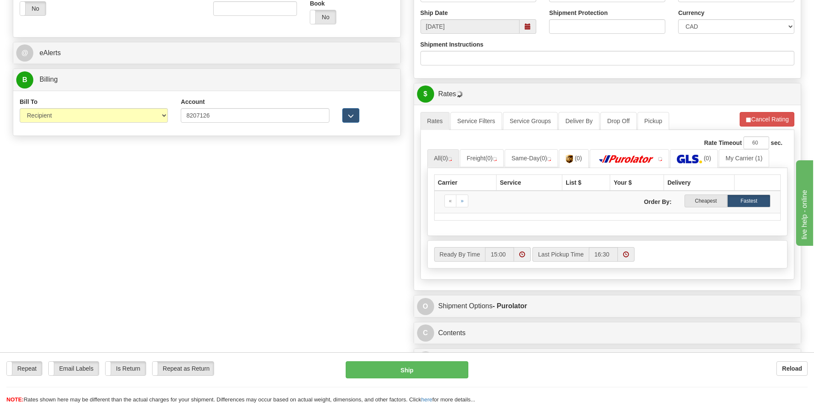
scroll to position [342, 0]
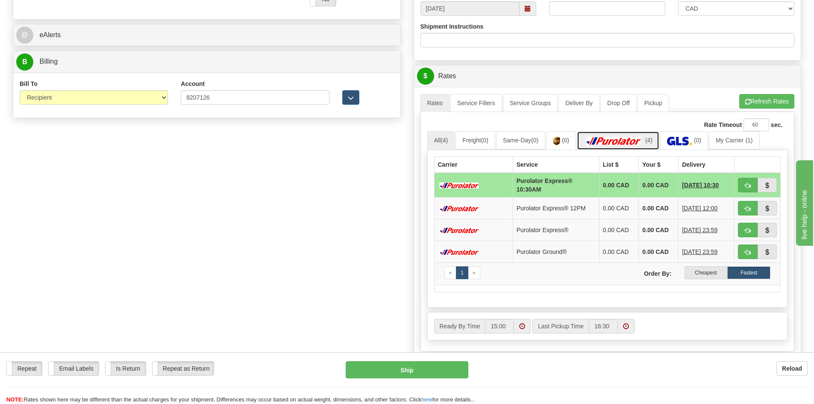
click at [638, 142] on img at bounding box center [614, 141] width 60 height 9
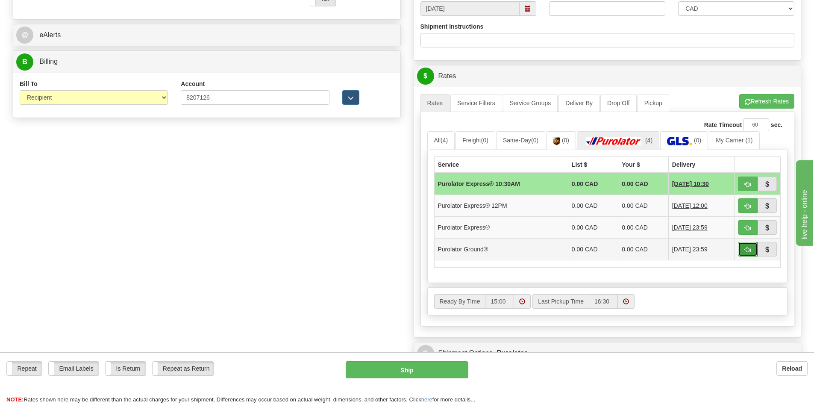
click at [741, 247] on button "button" at bounding box center [748, 249] width 20 height 15
type input "260"
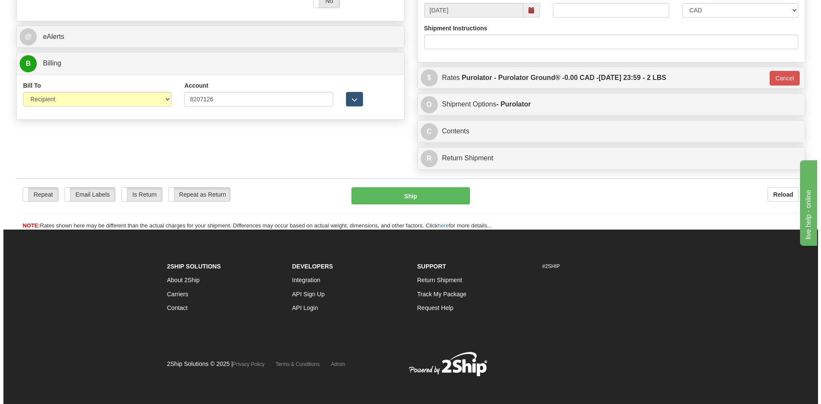
scroll to position [127, 0]
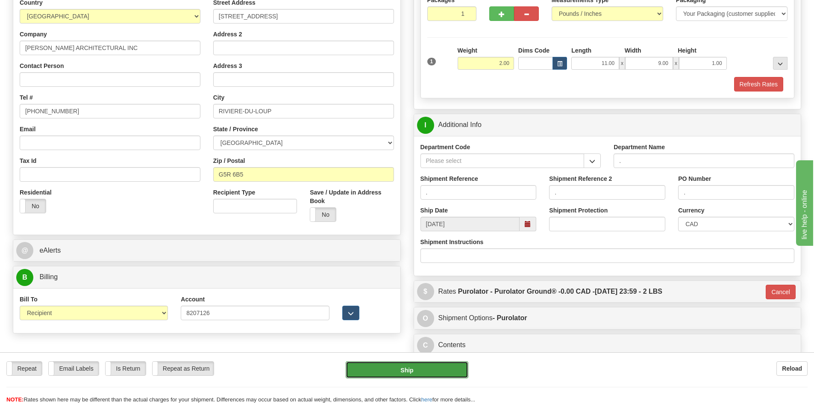
click at [397, 369] on button "Ship" at bounding box center [407, 369] width 123 height 17
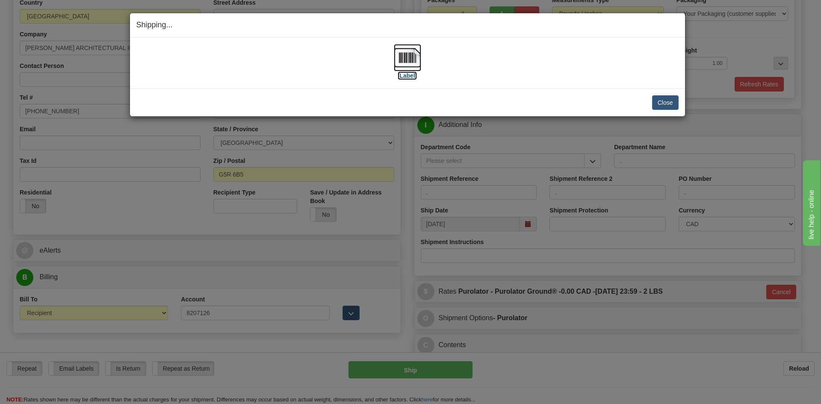
click at [405, 76] on label "[Label]" at bounding box center [408, 75] width 20 height 9
click at [660, 100] on button "Close" at bounding box center [665, 102] width 27 height 15
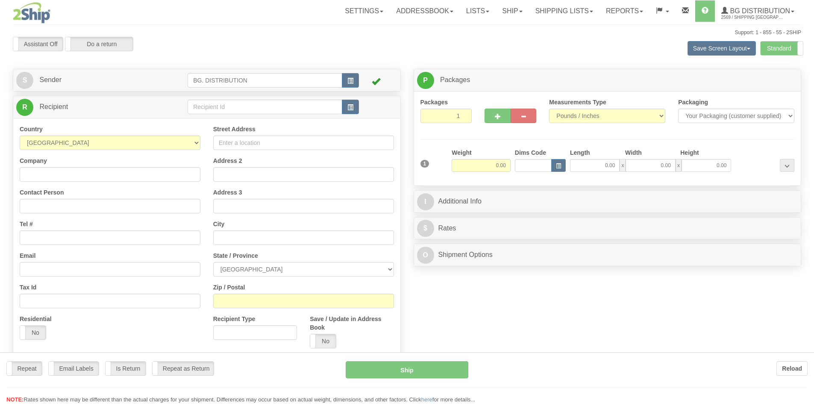
click at [273, 100] on div at bounding box center [407, 202] width 814 height 404
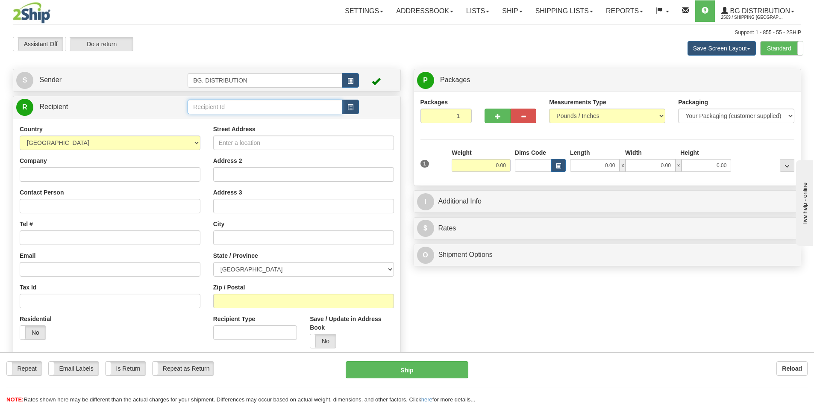
click at [273, 104] on input "text" at bounding box center [265, 107] width 155 height 15
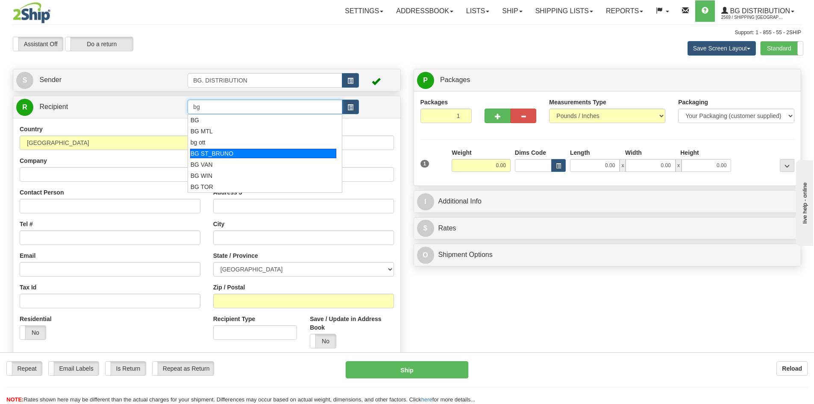
click at [258, 156] on div "BG ST_BRUNO" at bounding box center [263, 153] width 147 height 9
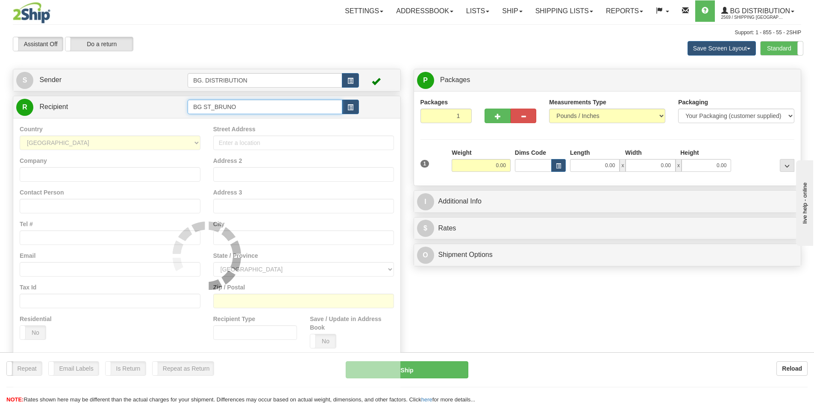
type input "BG ST_BRUNO"
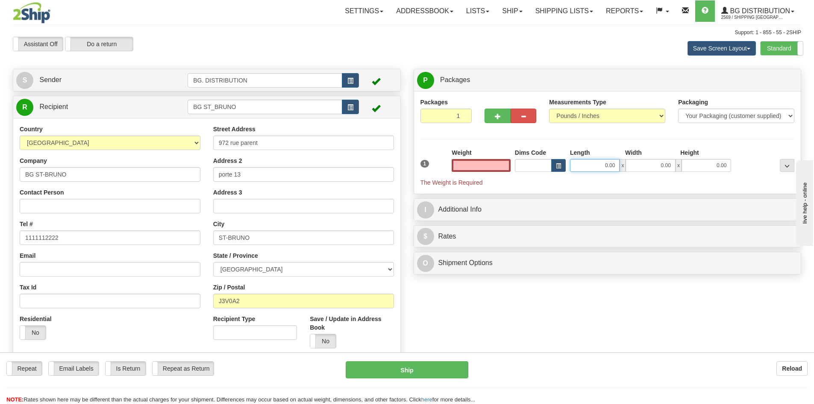
type input "0.00"
click at [605, 168] on input "0.00" at bounding box center [595, 165] width 50 height 13
type input "18.00"
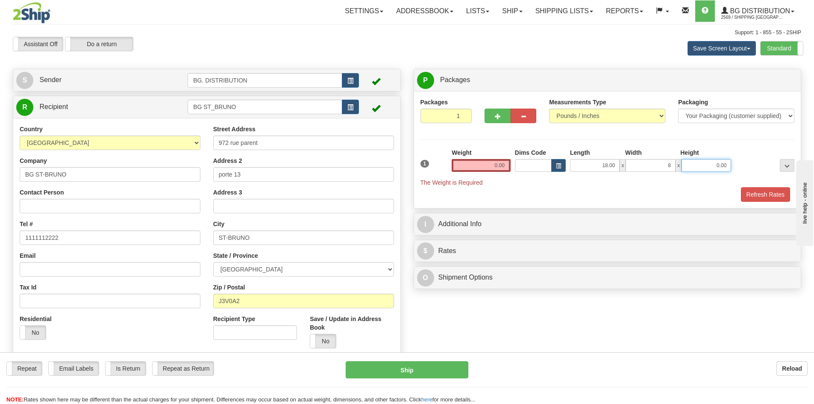
type input "8.00"
type input "3.00"
click at [506, 163] on input "0.00" at bounding box center [481, 165] width 59 height 13
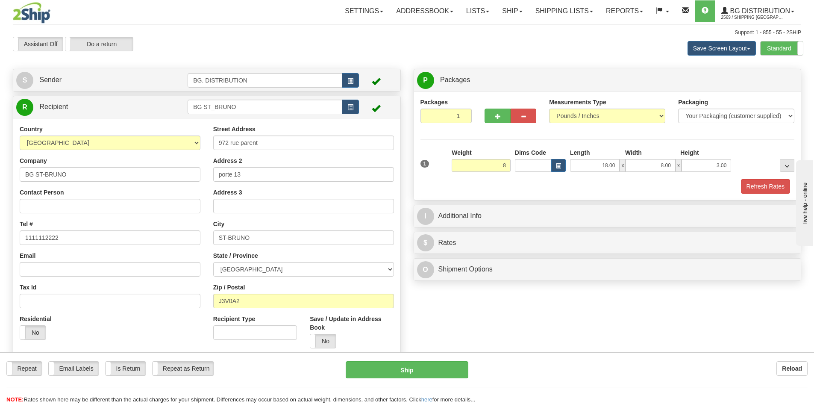
type input "8.00"
click at [565, 186] on div "Refresh Rates" at bounding box center [608, 186] width 379 height 15
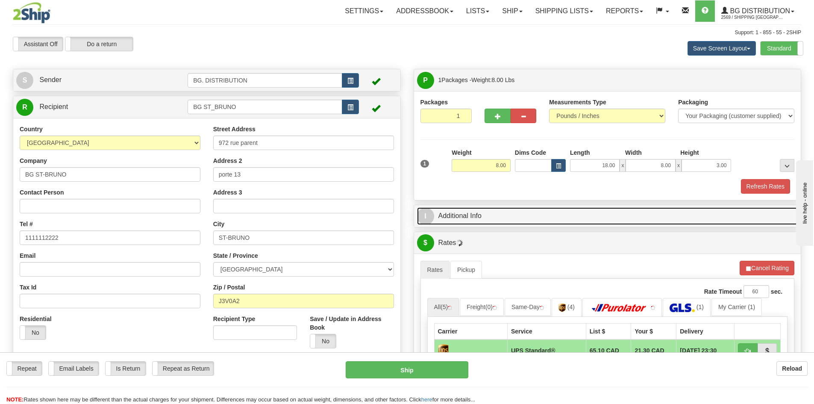
click at [424, 217] on span "I" at bounding box center [425, 216] width 17 height 17
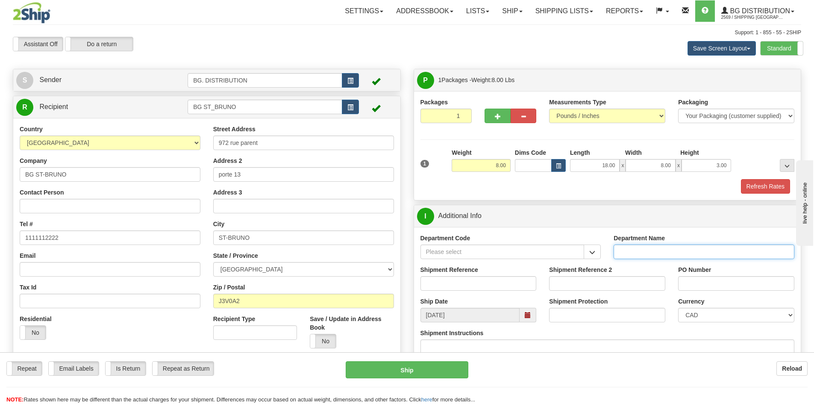
click at [618, 250] on input "Department Name" at bounding box center [704, 252] width 181 height 15
type input "."
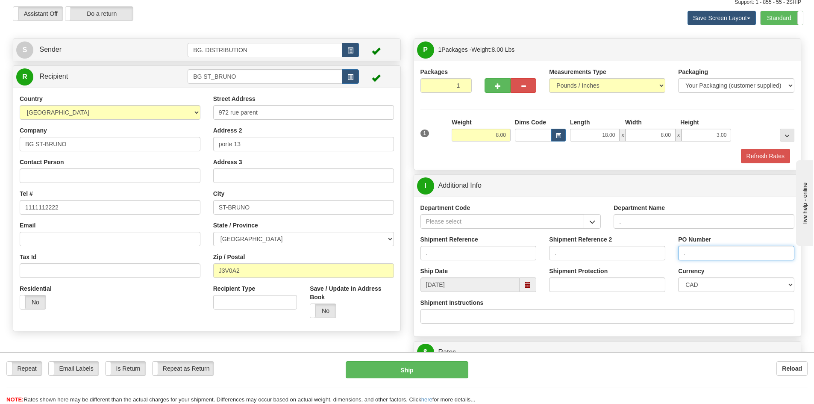
scroll to position [128, 0]
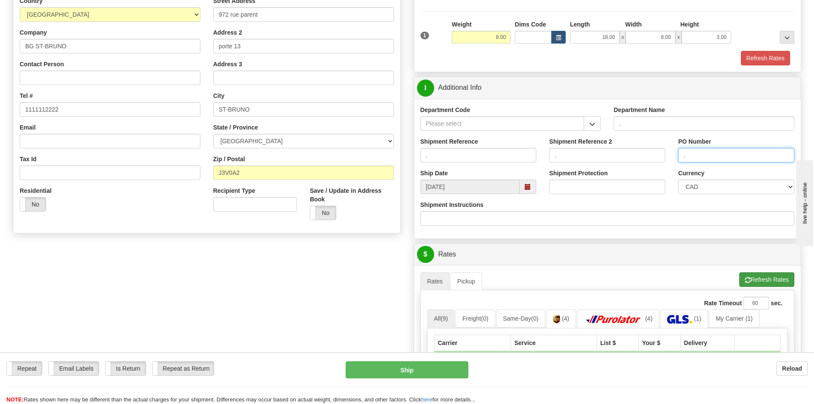
type input "."
click at [769, 282] on button "Refresh Rates" at bounding box center [767, 279] width 55 height 15
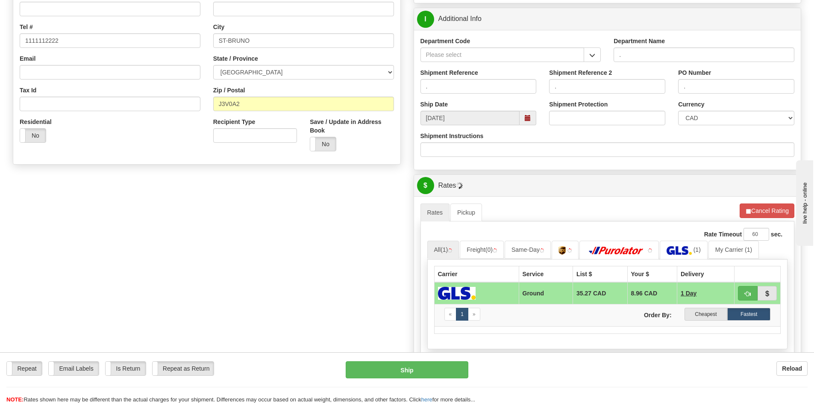
scroll to position [342, 0]
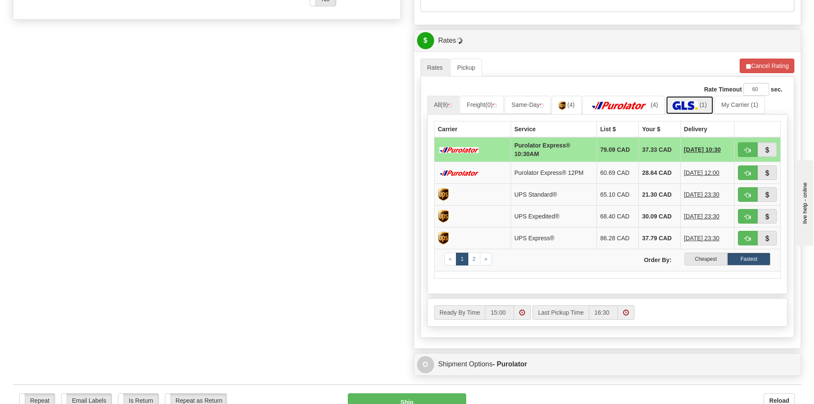
click at [685, 100] on link "(1)" at bounding box center [690, 105] width 48 height 18
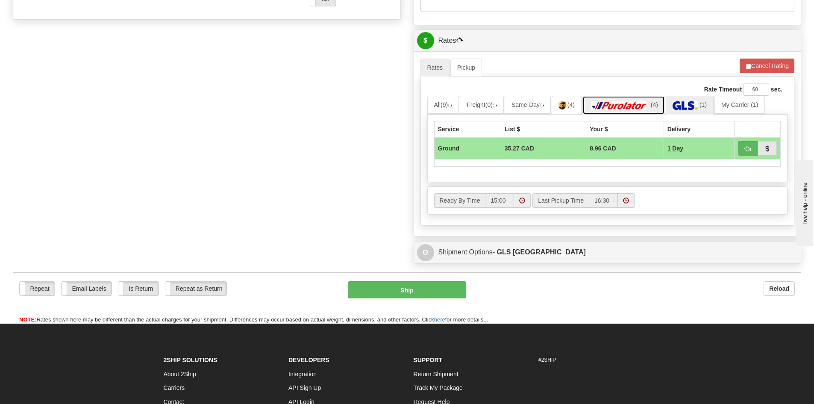
click at [631, 102] on img at bounding box center [620, 105] width 60 height 9
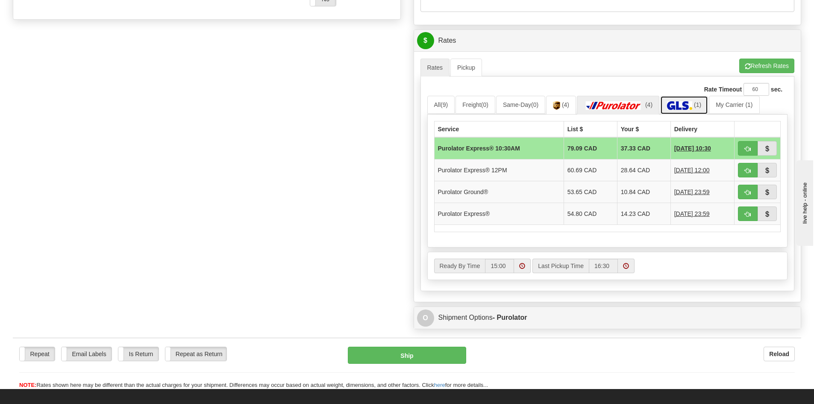
click at [678, 105] on img at bounding box center [679, 105] width 25 height 9
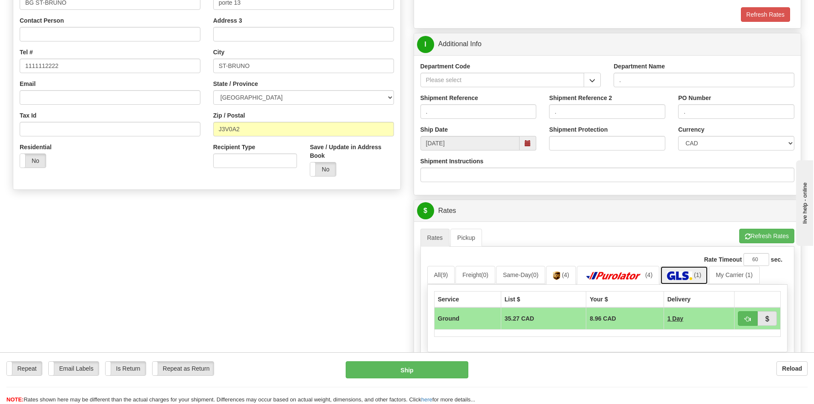
scroll to position [171, 0]
click at [746, 317] on span "button" at bounding box center [748, 320] width 6 height 6
type input "1"
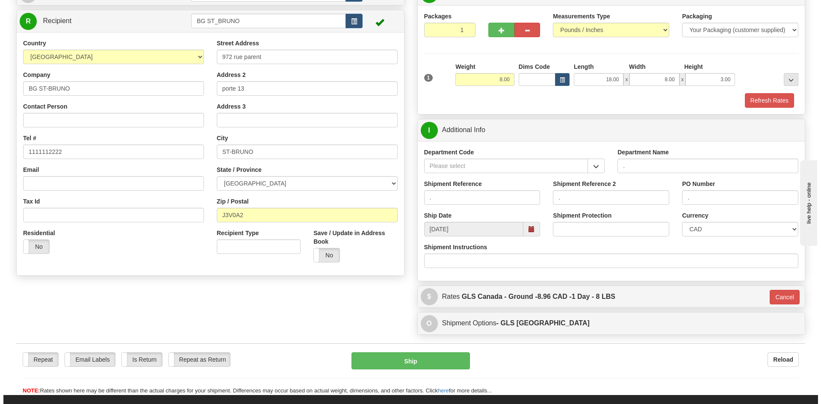
scroll to position [86, 0]
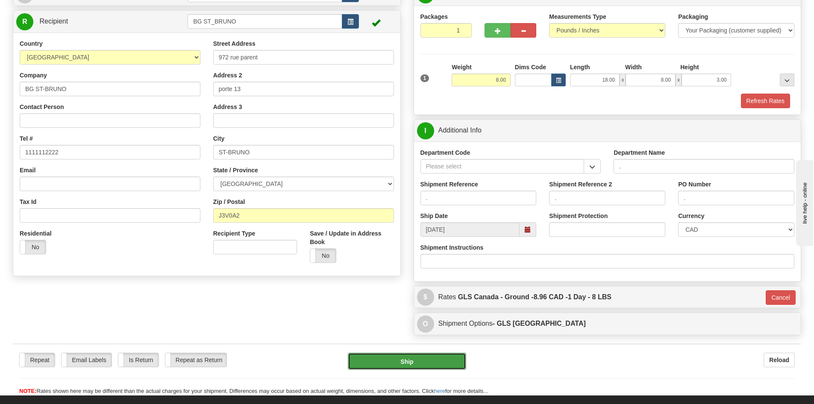
click at [411, 355] on button "Ship" at bounding box center [407, 361] width 118 height 17
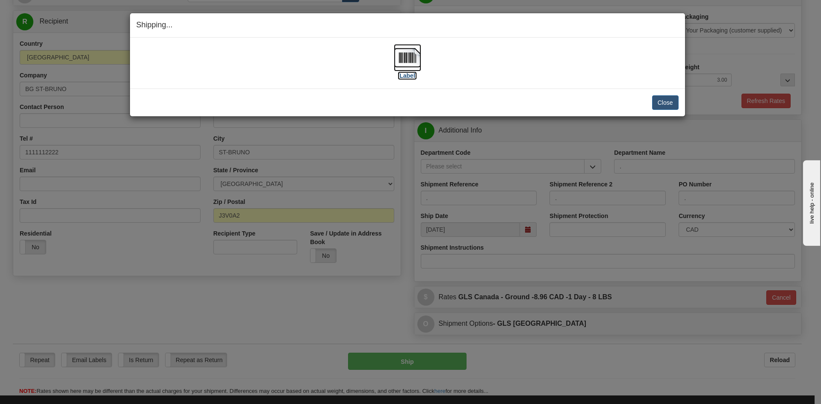
click at [408, 76] on label "[Label]" at bounding box center [408, 75] width 20 height 9
click at [660, 103] on button "Close" at bounding box center [665, 102] width 27 height 15
